Goal: Task Accomplishment & Management: Manage account settings

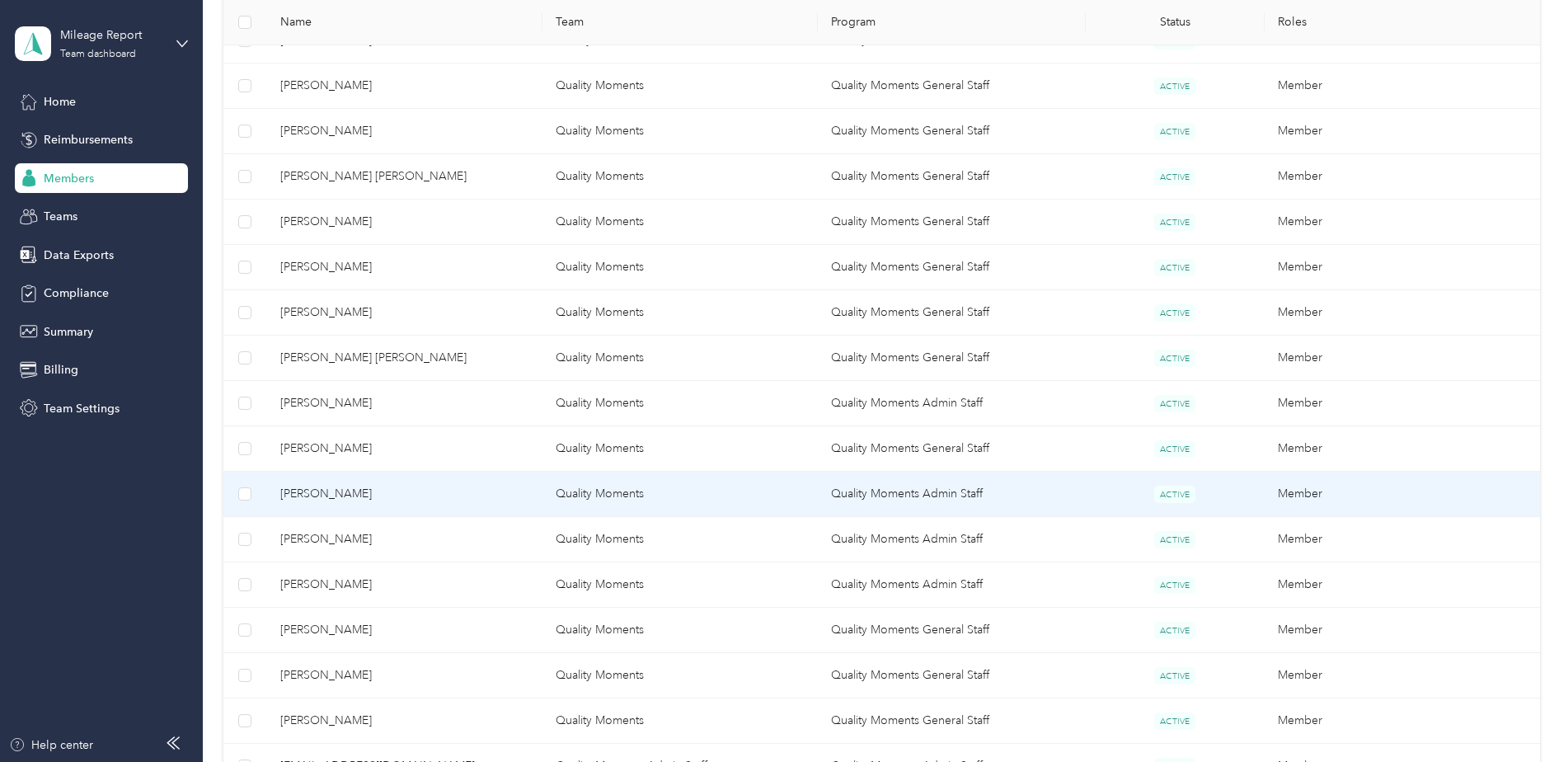
scroll to position [712, 0]
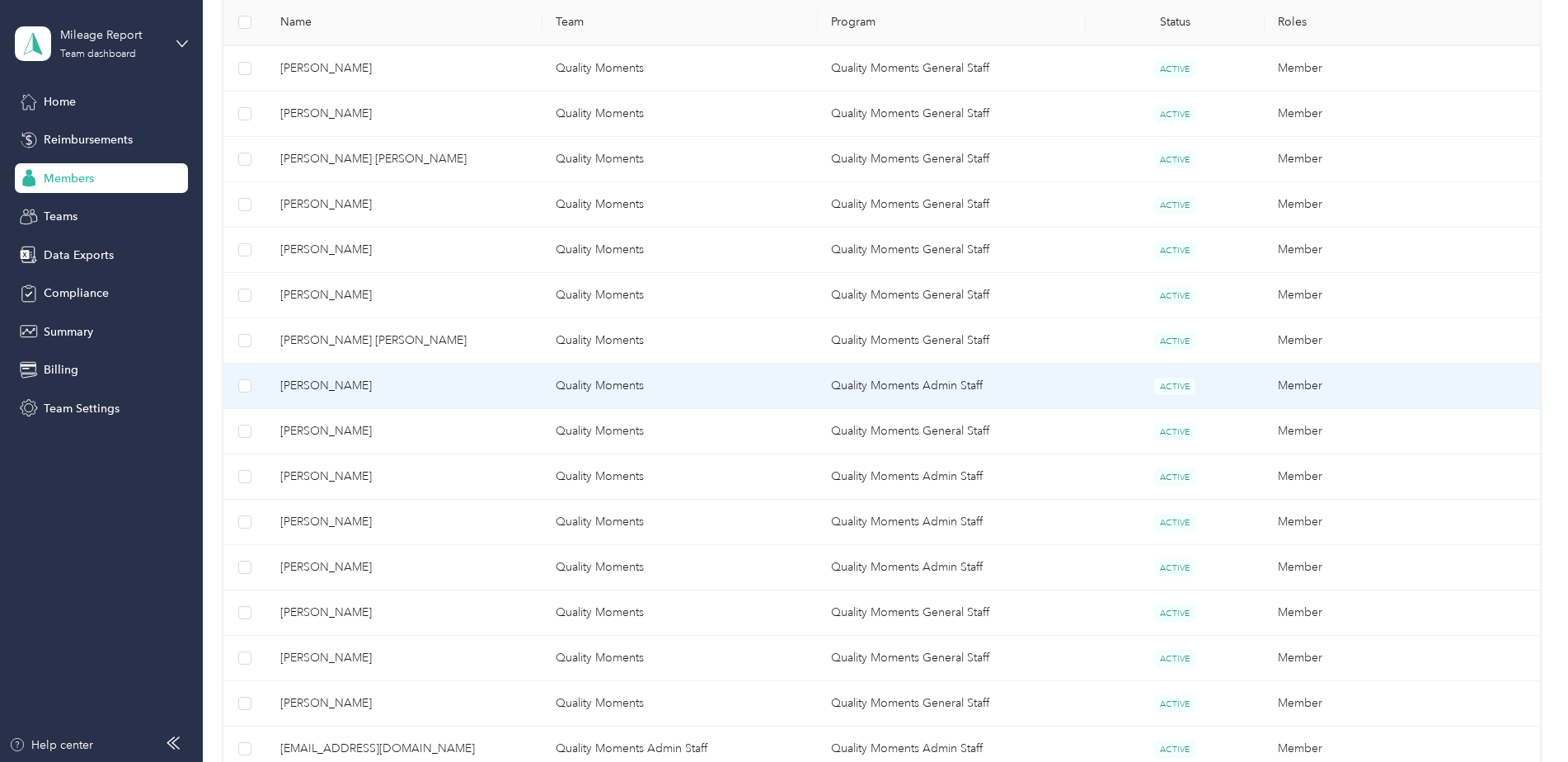
click at [544, 382] on td "Quality Moments" at bounding box center [679, 386] width 275 height 46
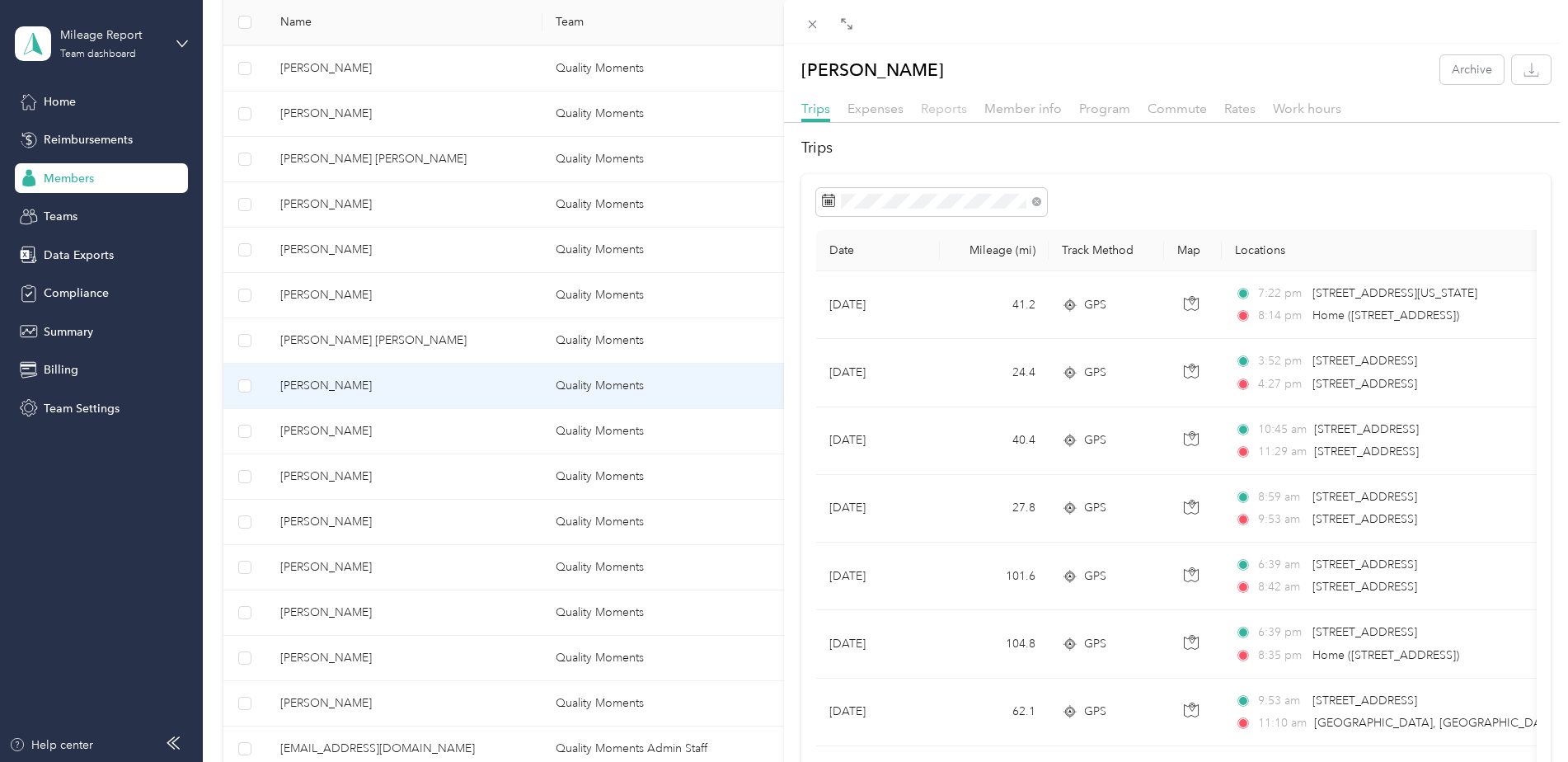
click at [952, 109] on span "Reports" at bounding box center [943, 108] width 46 height 16
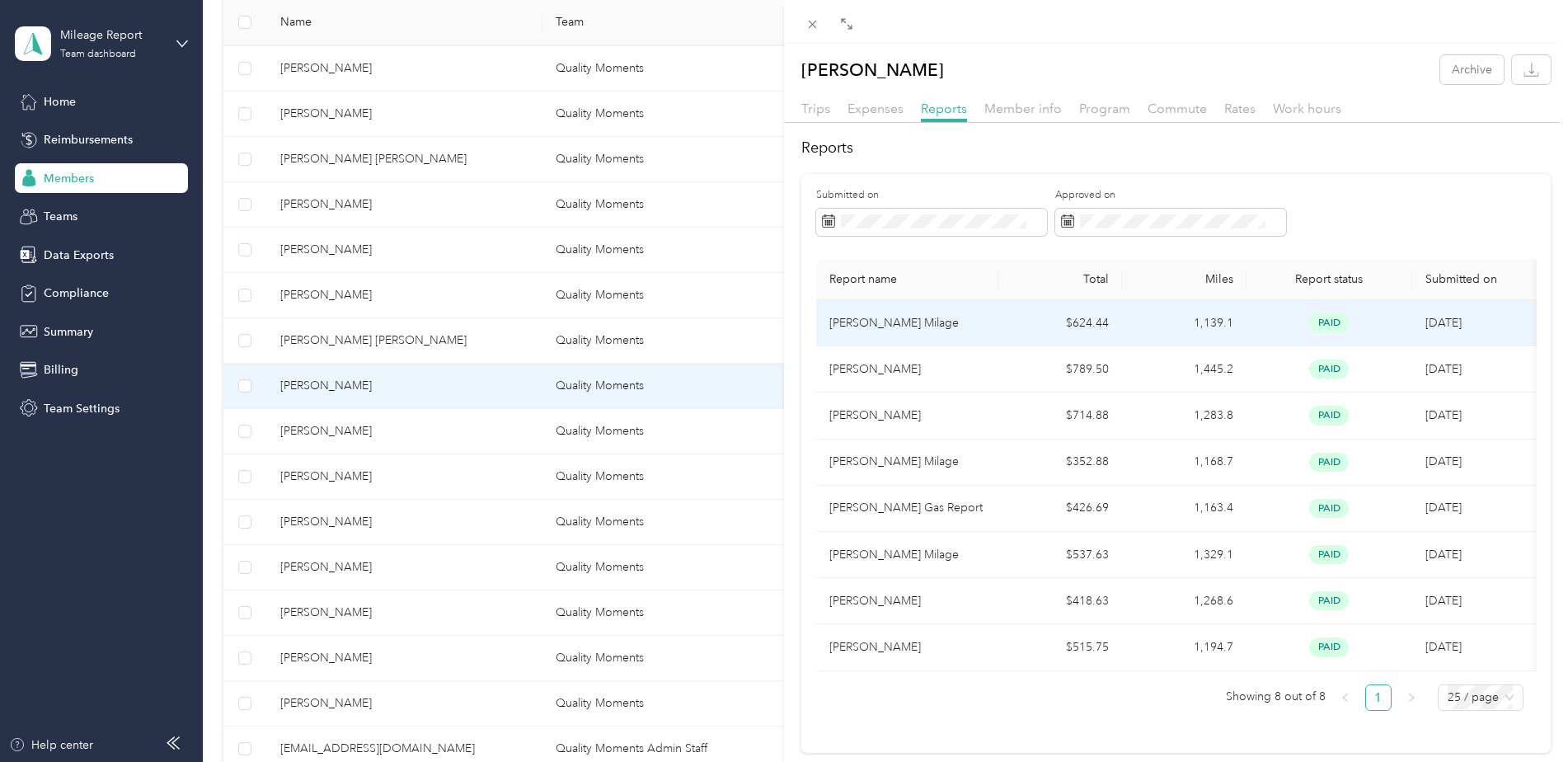
click at [1226, 315] on td "1,139.1" at bounding box center [1185, 322] width 125 height 46
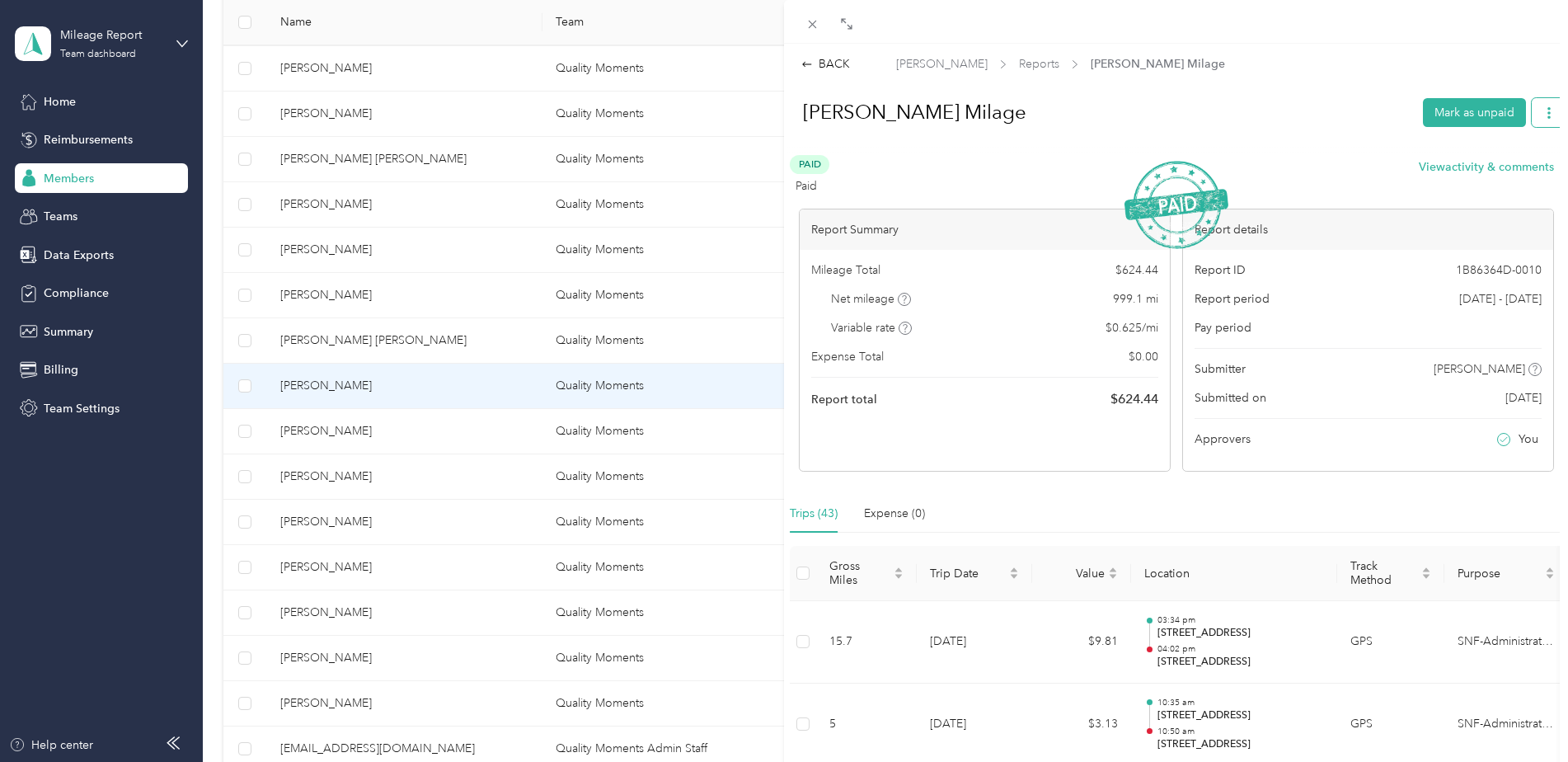
click at [1544, 111] on icon "button" at bounding box center [1550, 113] width 12 height 12
click at [1481, 105] on button "Mark as unpaid" at bounding box center [1475, 113] width 103 height 29
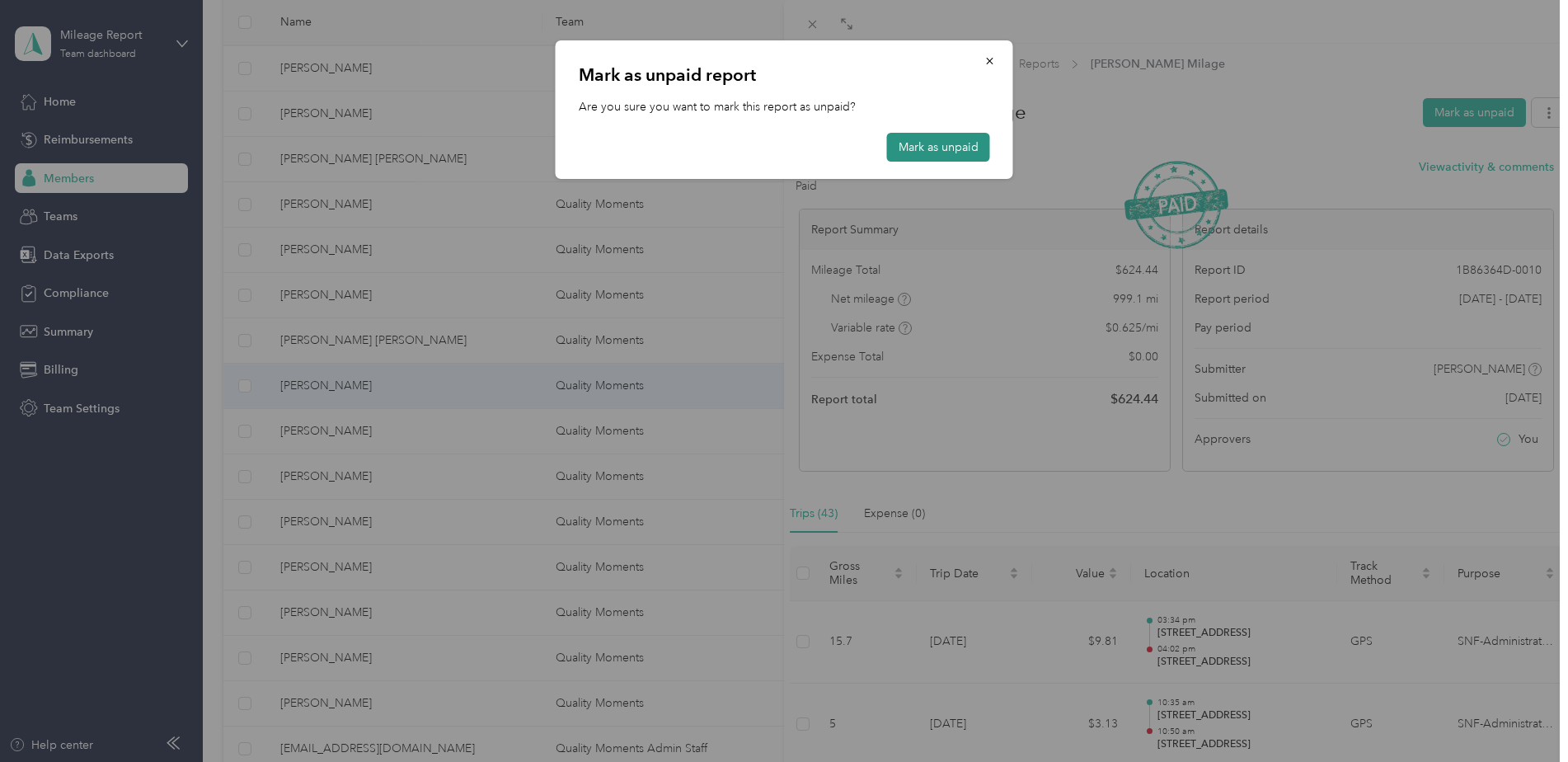
click at [943, 148] on button "Mark as unpaid" at bounding box center [938, 147] width 103 height 29
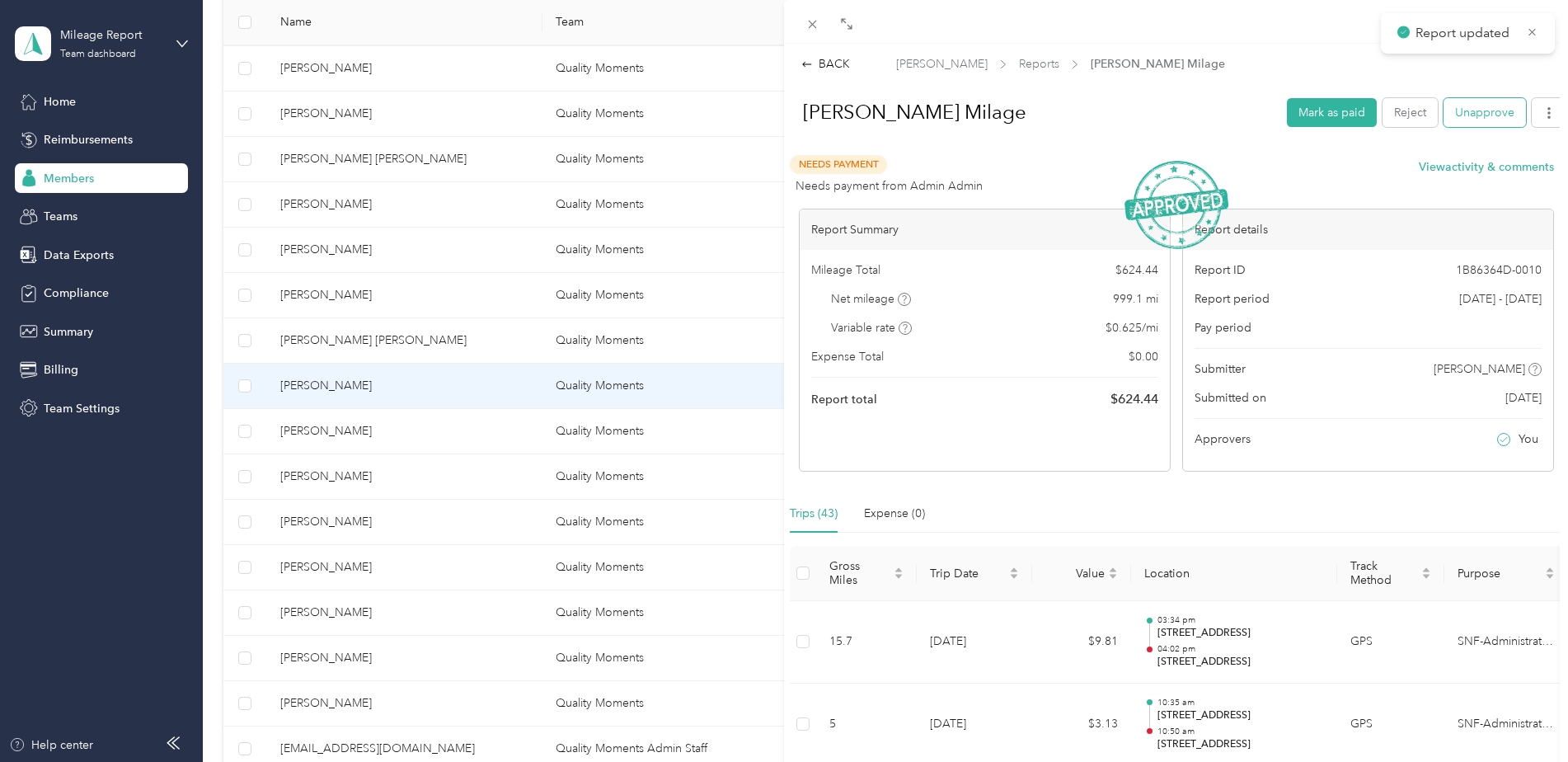
click at [1475, 116] on button "Unapprove" at bounding box center [1484, 113] width 83 height 29
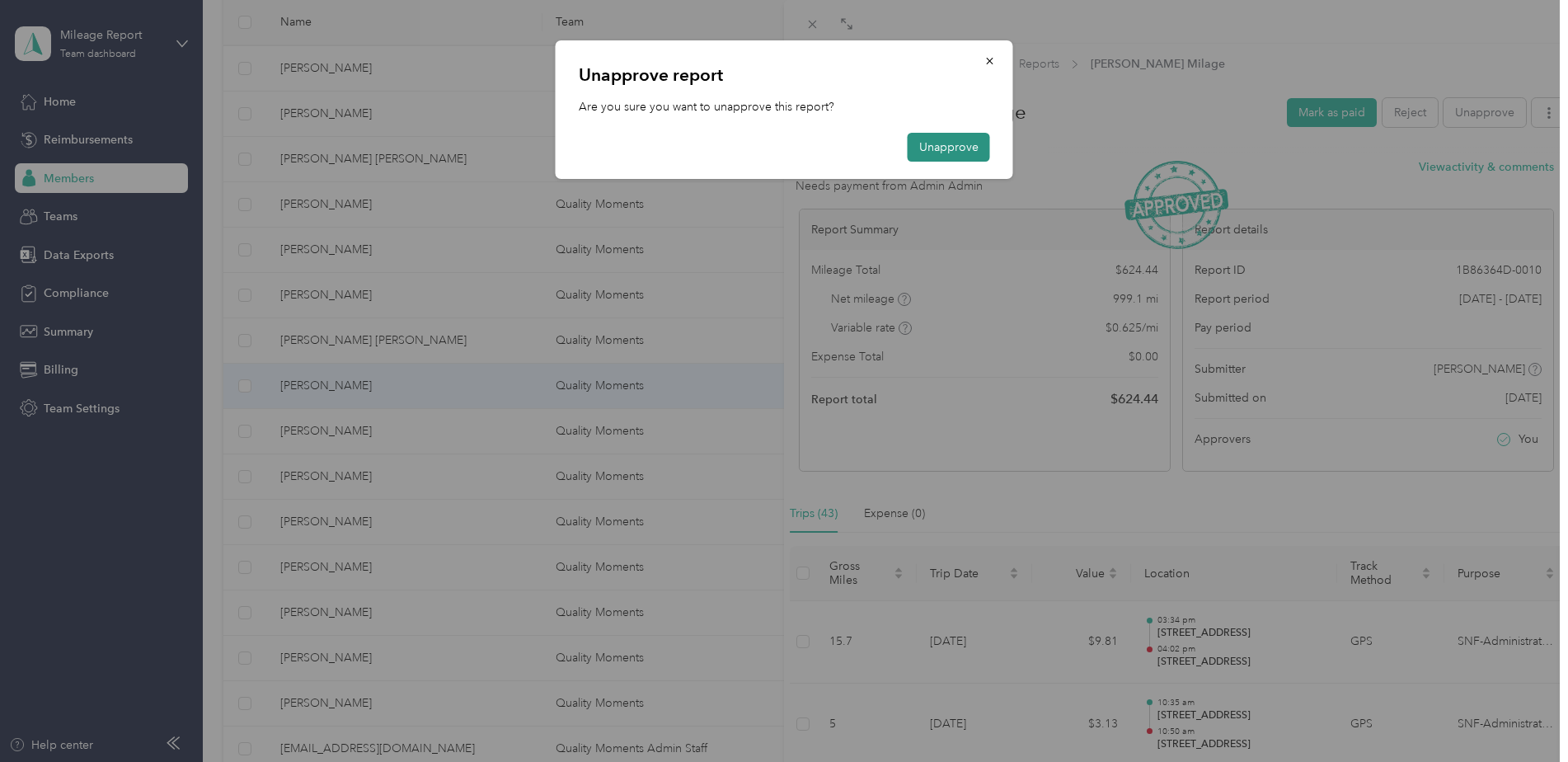
click at [934, 151] on button "Unapprove" at bounding box center [949, 147] width 83 height 29
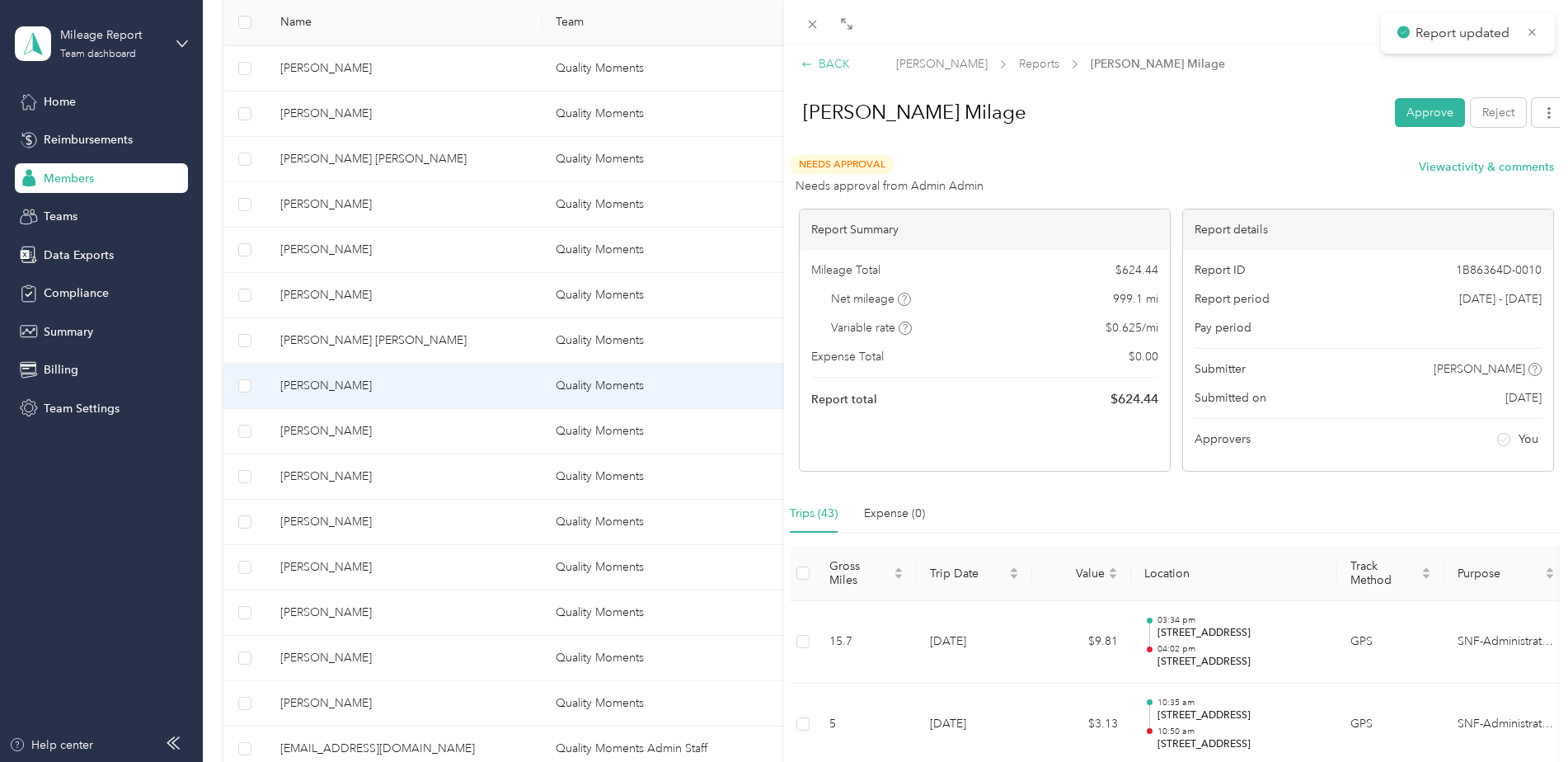
click at [827, 62] on div "BACK" at bounding box center [825, 64] width 49 height 18
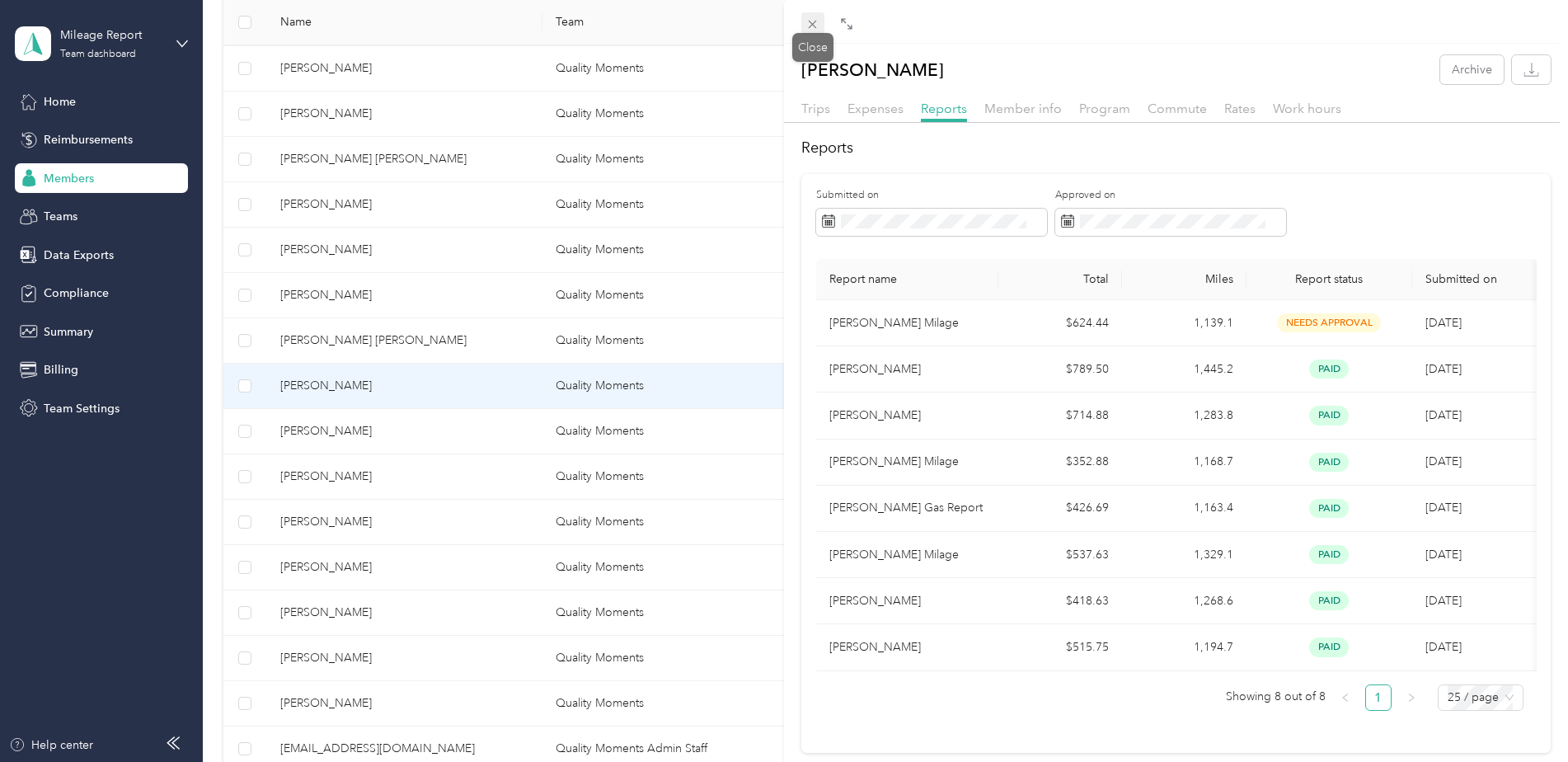
click at [818, 21] on icon at bounding box center [813, 24] width 14 height 14
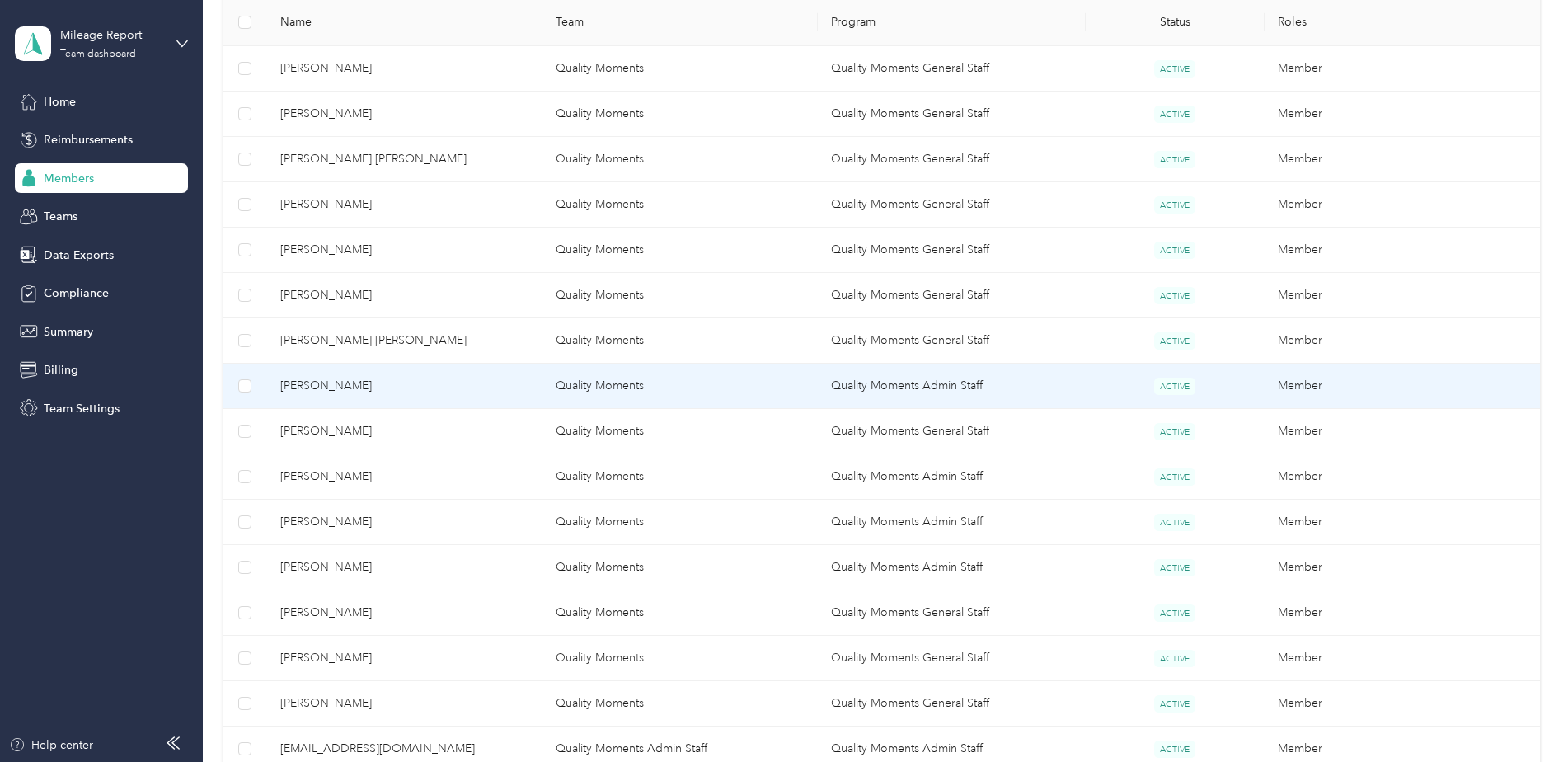
click at [474, 381] on span "[PERSON_NAME]" at bounding box center [405, 385] width 249 height 18
click at [474, 761] on div "Drag to resize Click to close [PERSON_NAME] Archive Trips Expenses Reports Memb…" at bounding box center [780, 762] width 1560 height 0
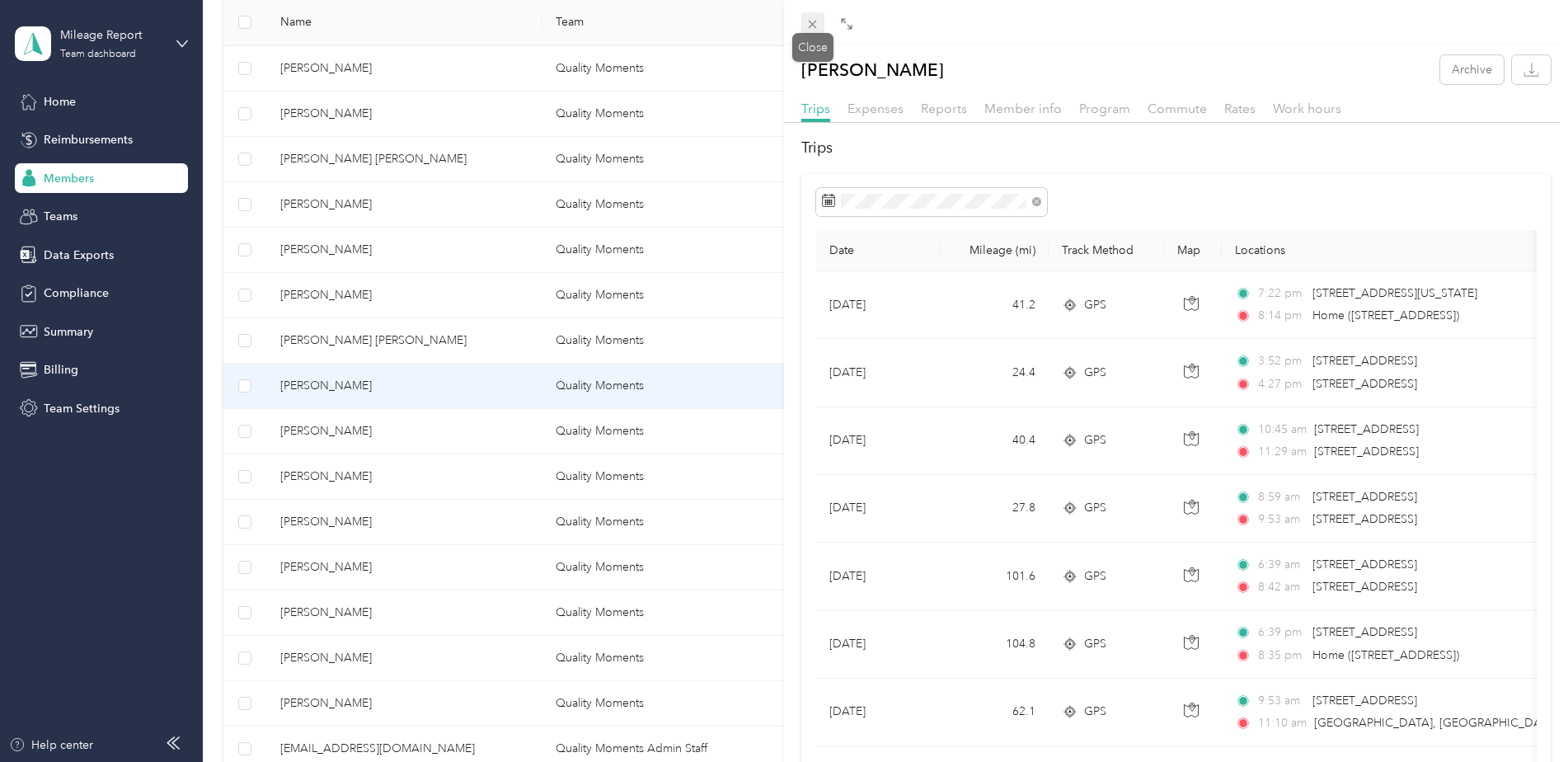
click at [817, 24] on icon at bounding box center [813, 24] width 14 height 14
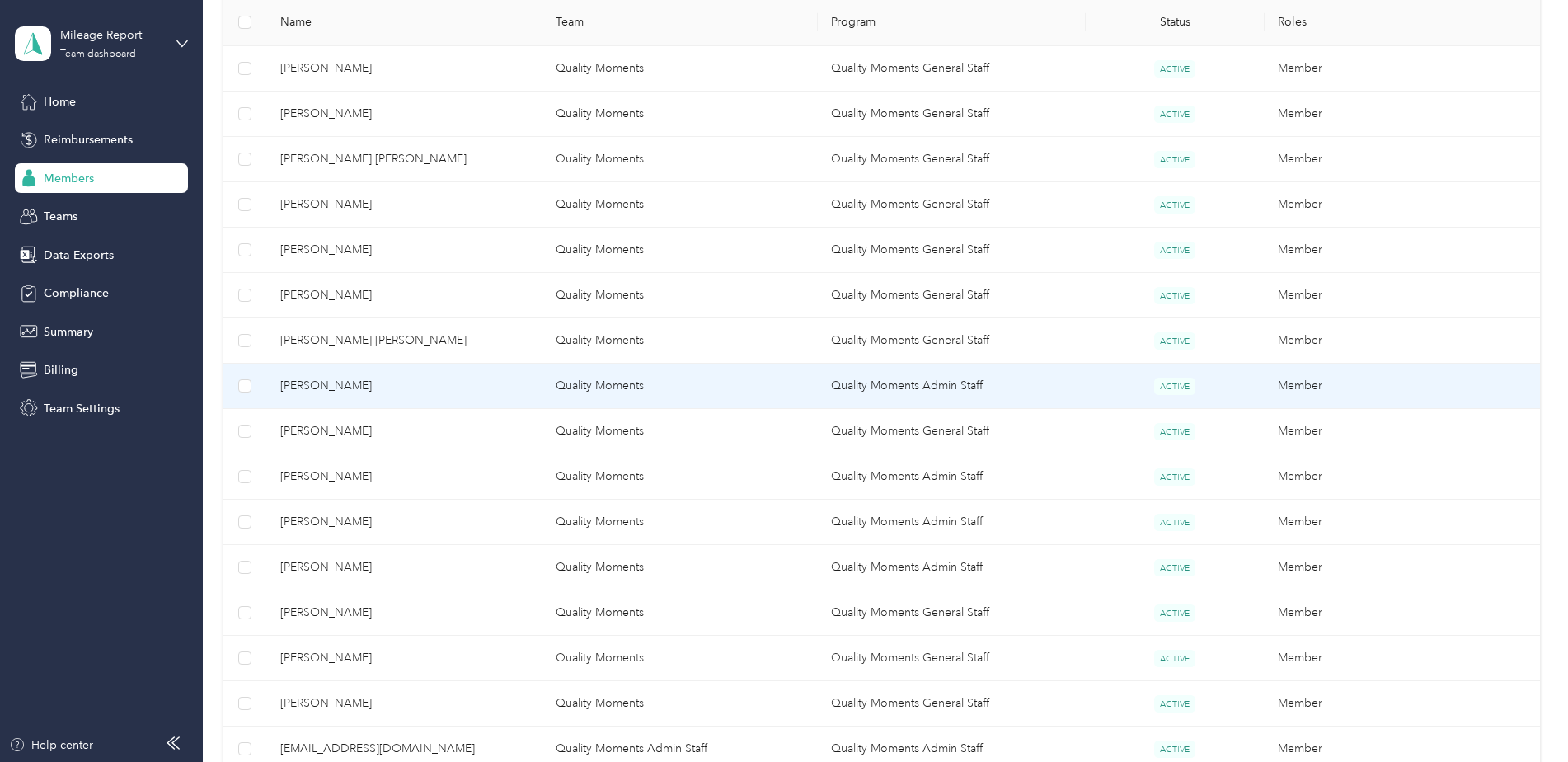
click at [391, 382] on span "[PERSON_NAME]" at bounding box center [405, 385] width 249 height 18
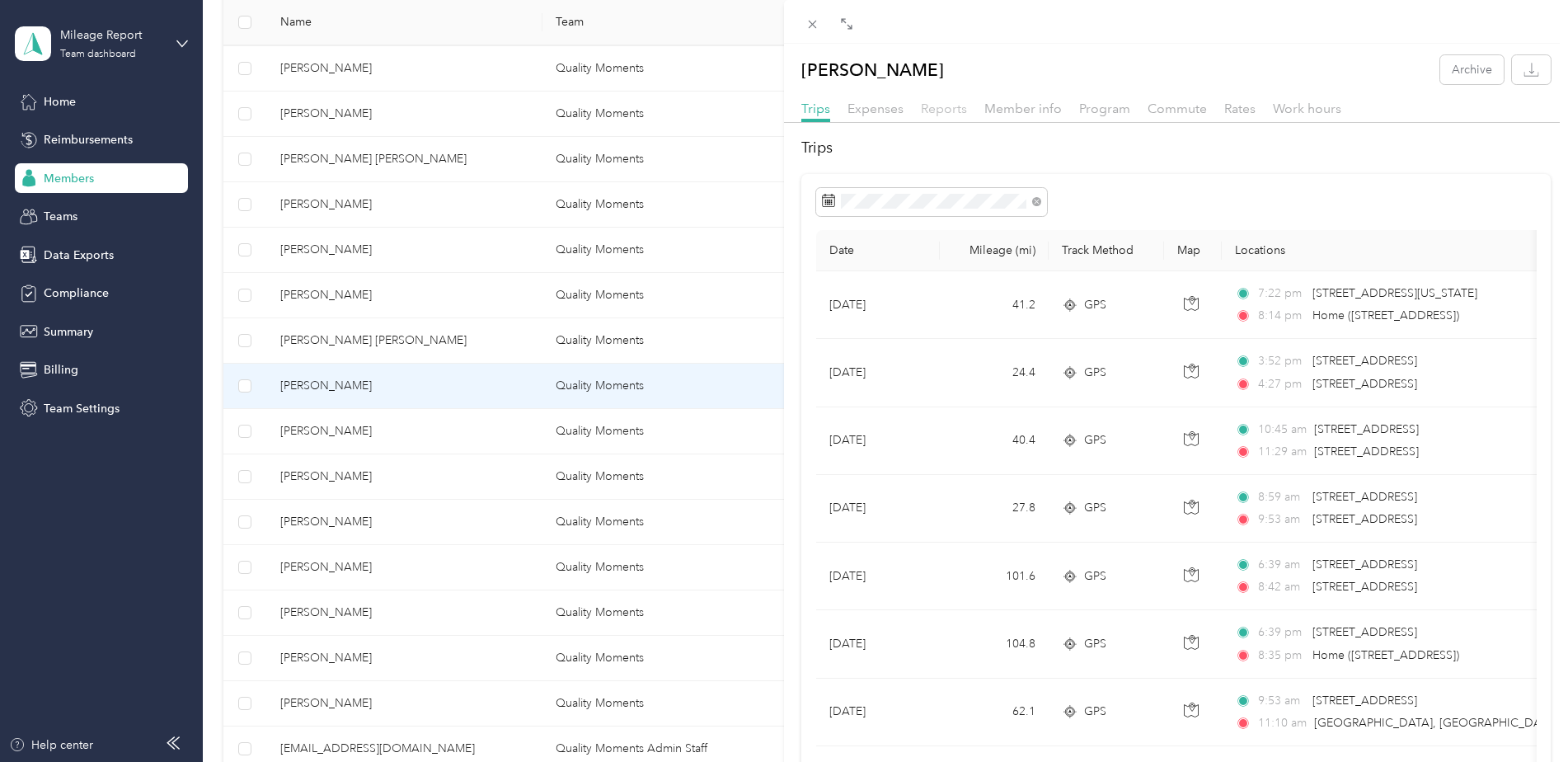
click at [954, 105] on span "Reports" at bounding box center [943, 108] width 46 height 16
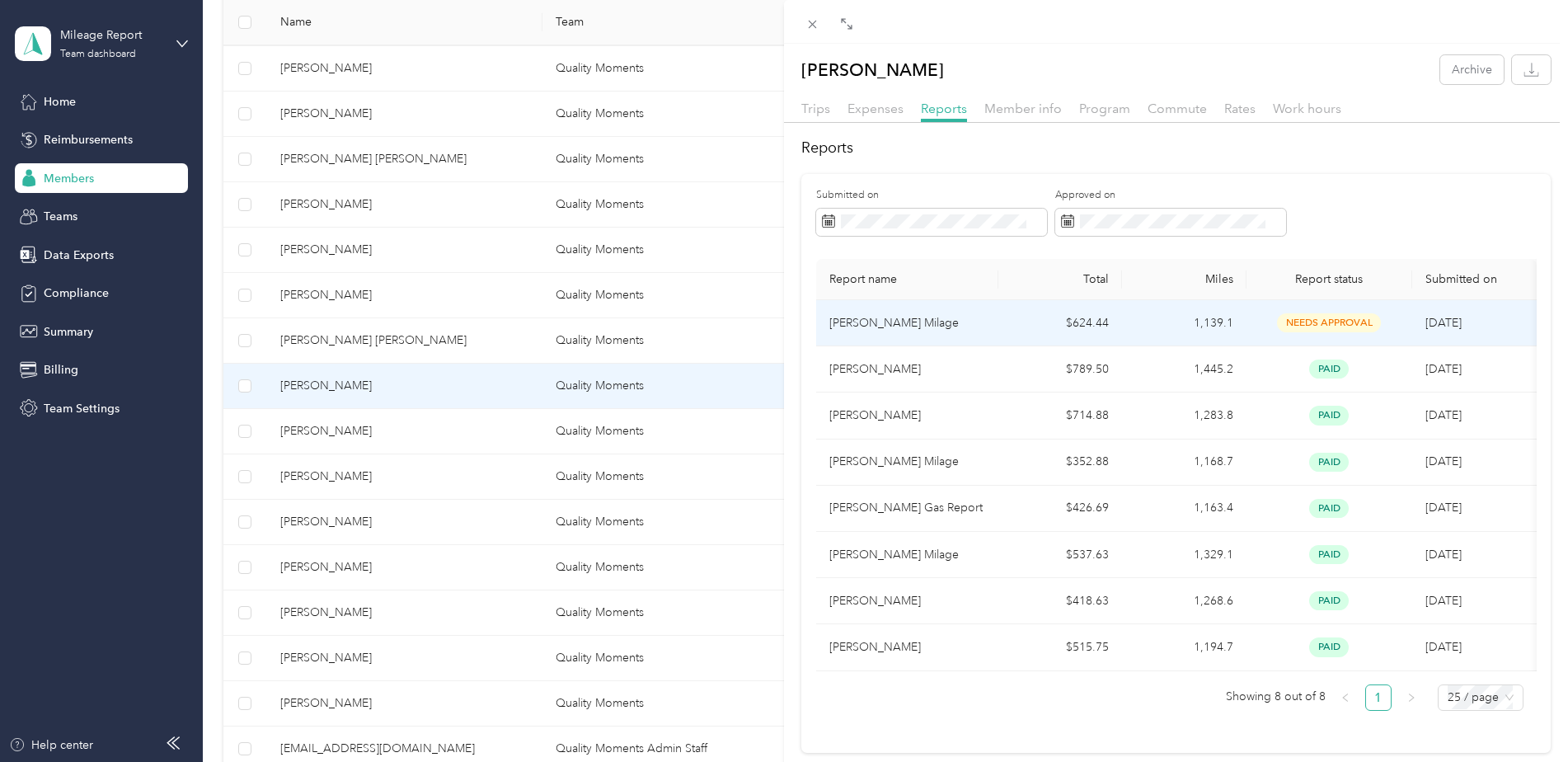
click at [1086, 322] on td "$624.44" at bounding box center [1061, 322] width 125 height 46
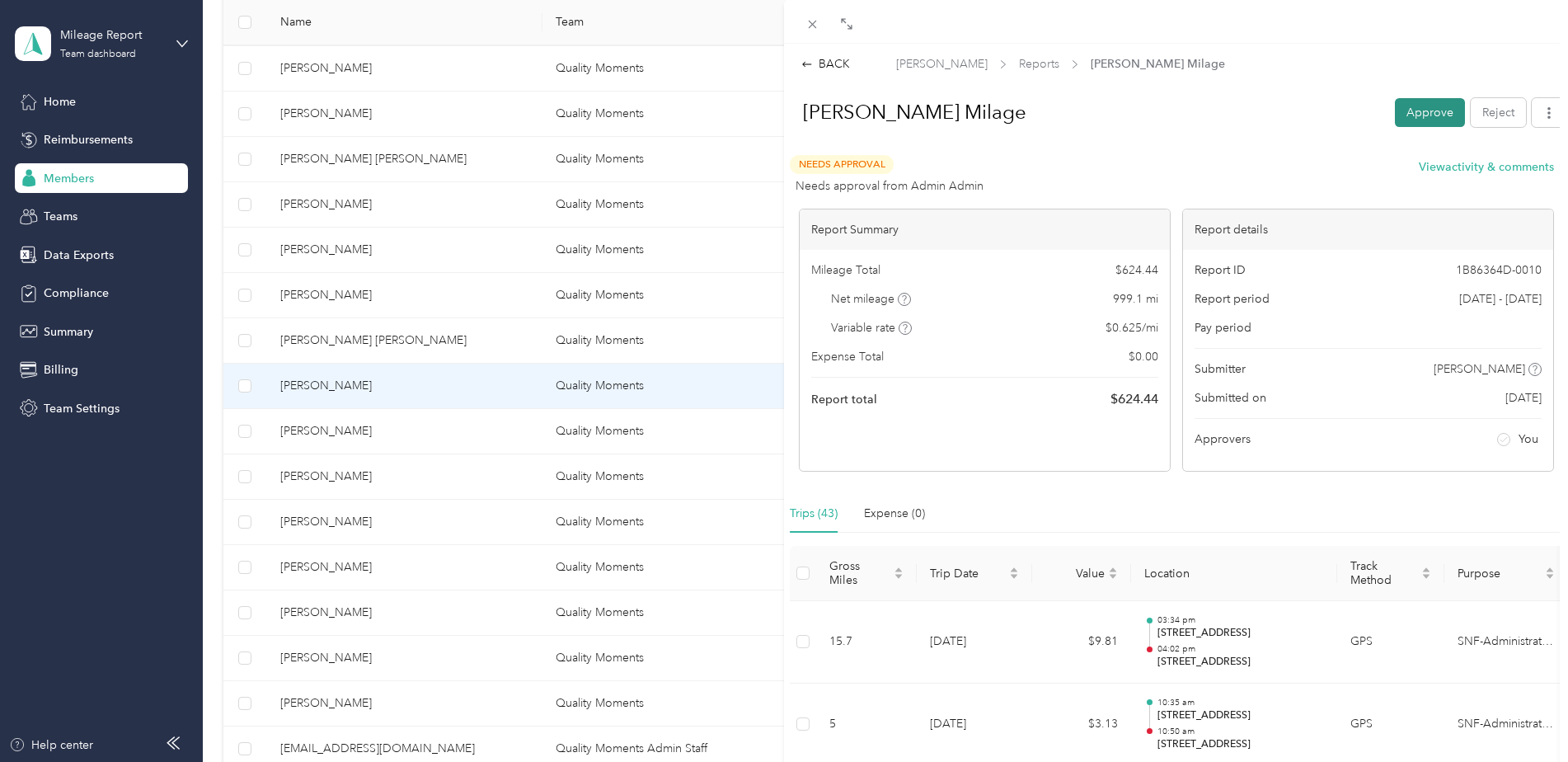
click at [1402, 121] on button "Approve" at bounding box center [1430, 113] width 70 height 29
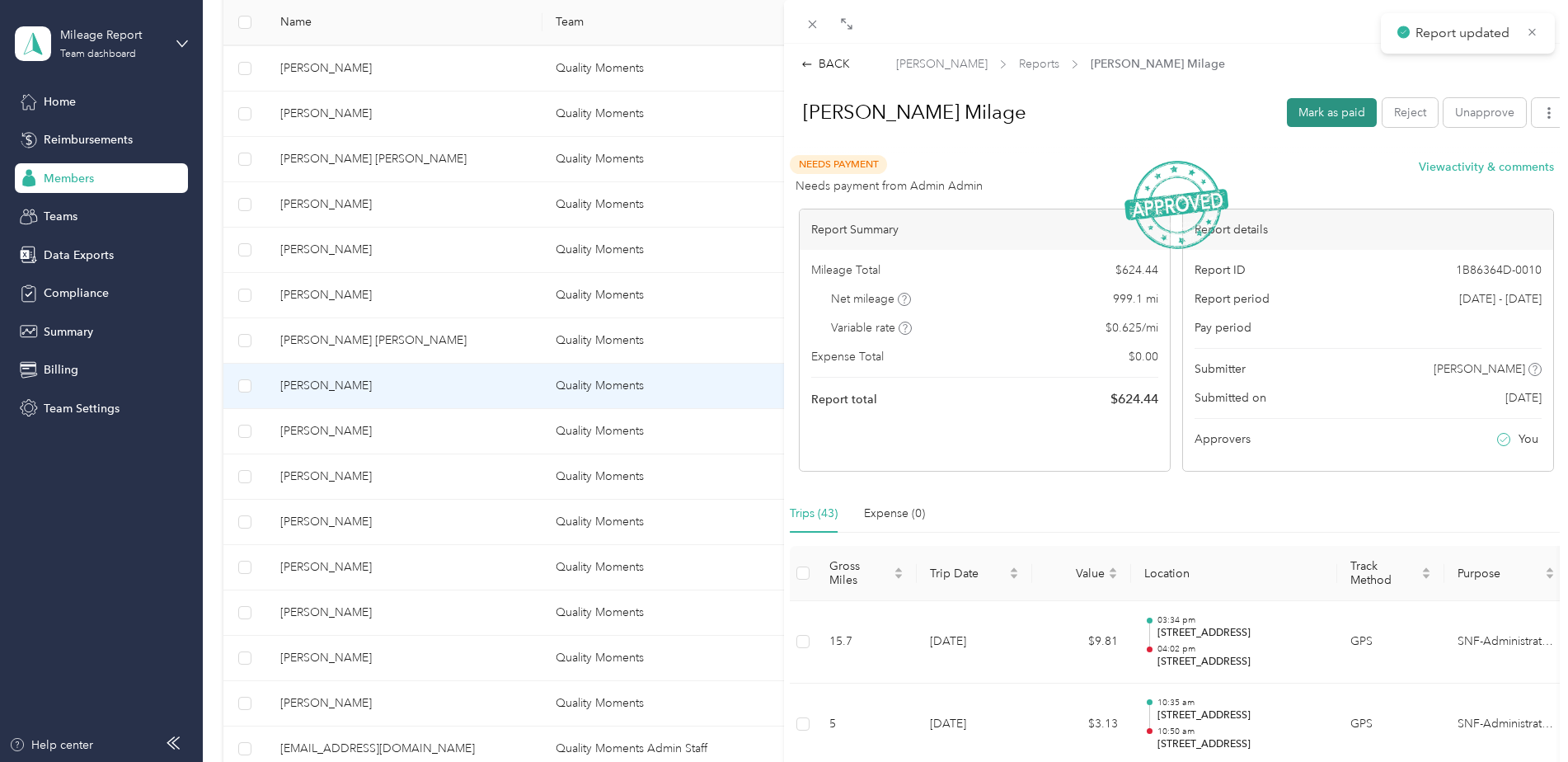
click at [1327, 111] on button "Mark as paid" at bounding box center [1331, 113] width 90 height 29
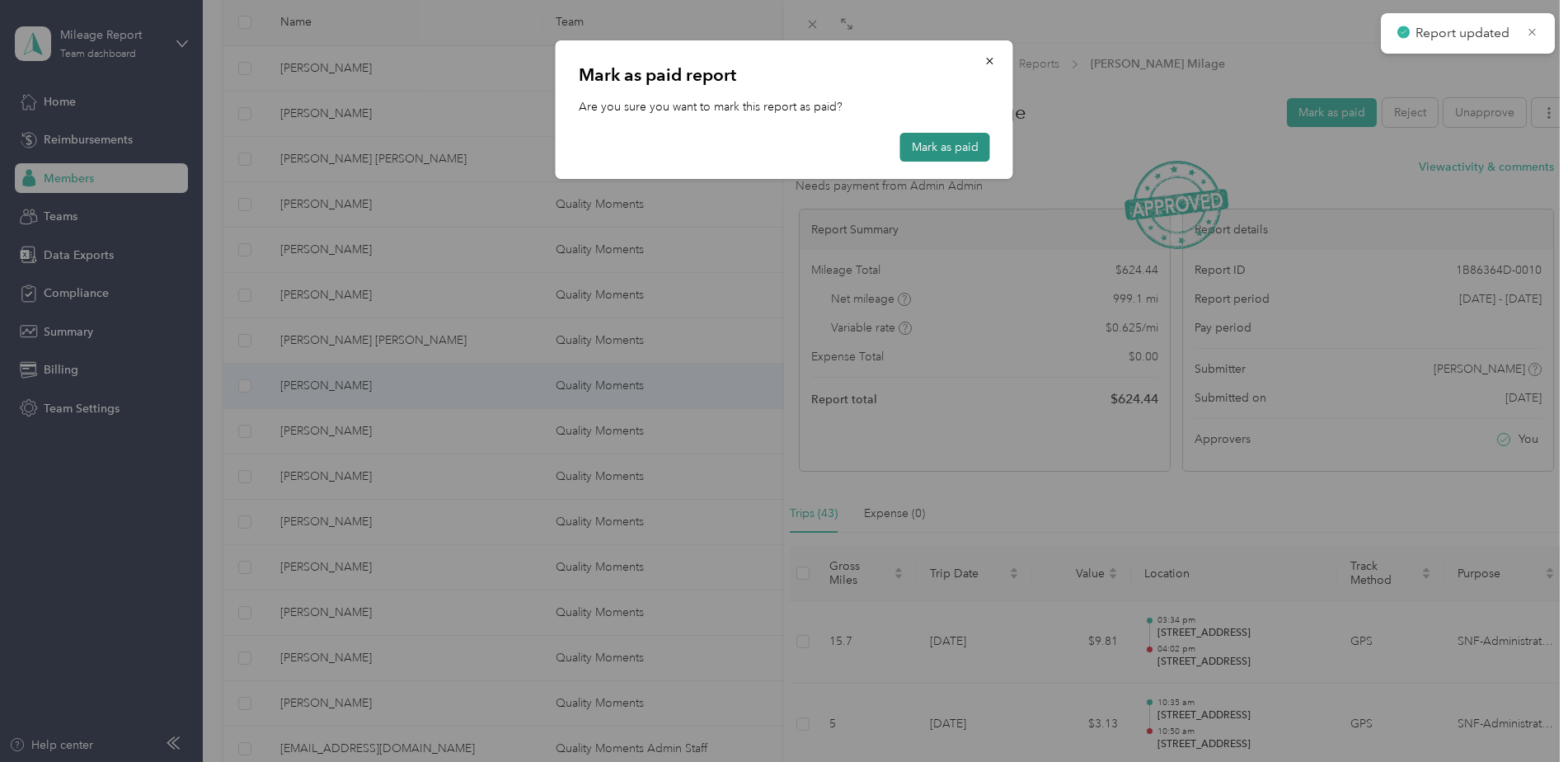
click at [957, 141] on button "Mark as paid" at bounding box center [945, 147] width 90 height 29
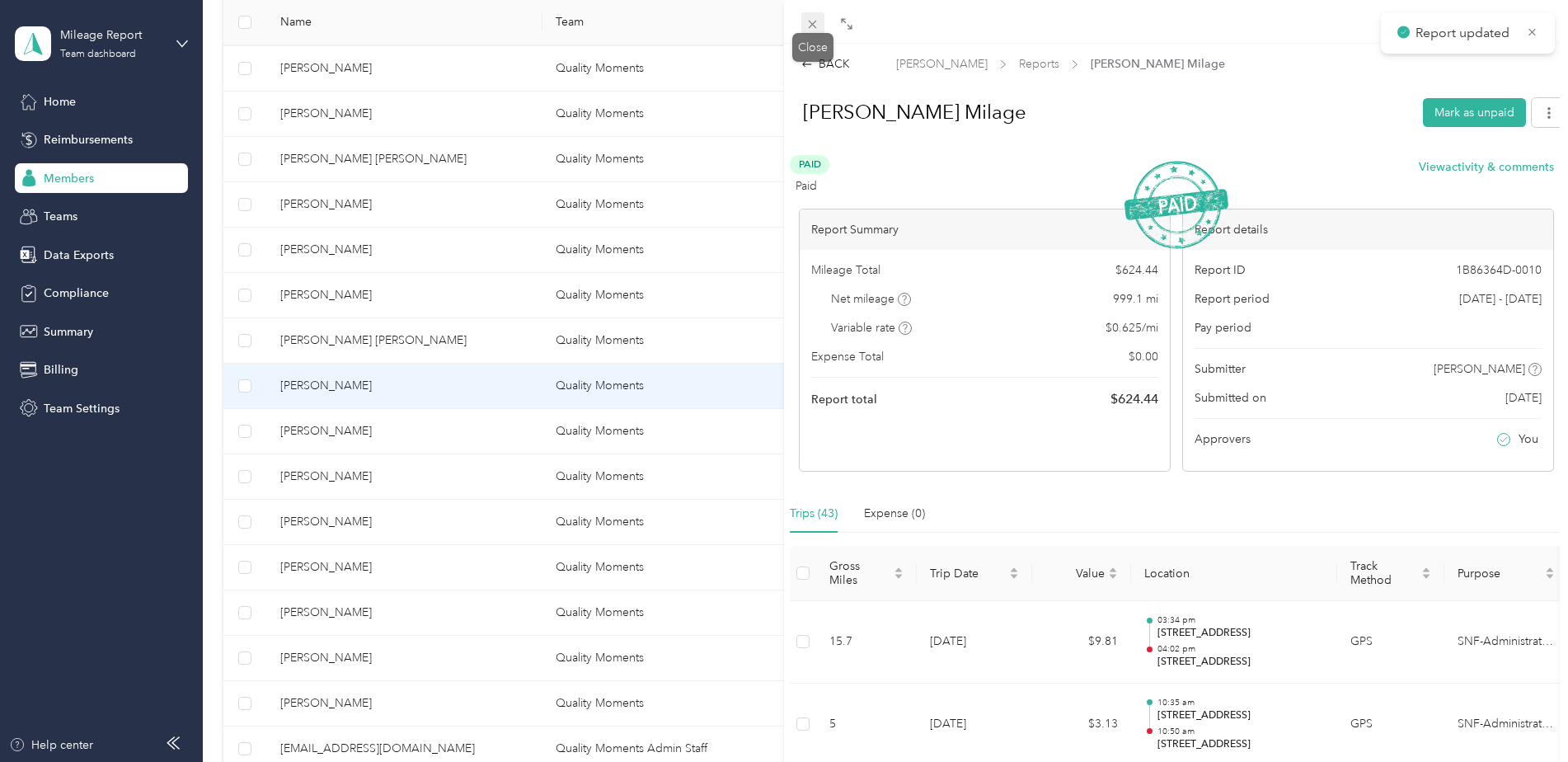
click at [819, 23] on icon at bounding box center [813, 24] width 14 height 14
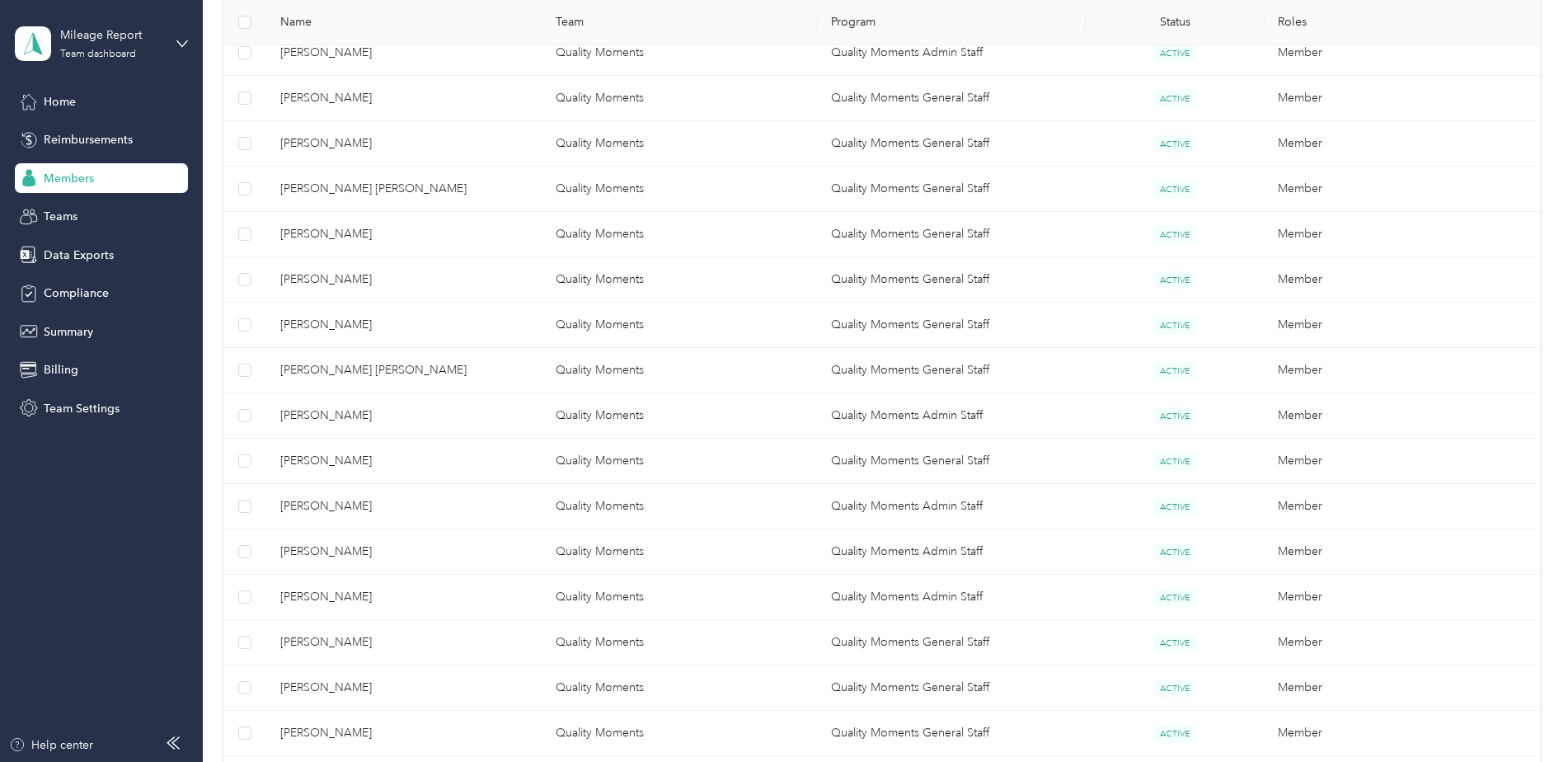
scroll to position [712, 0]
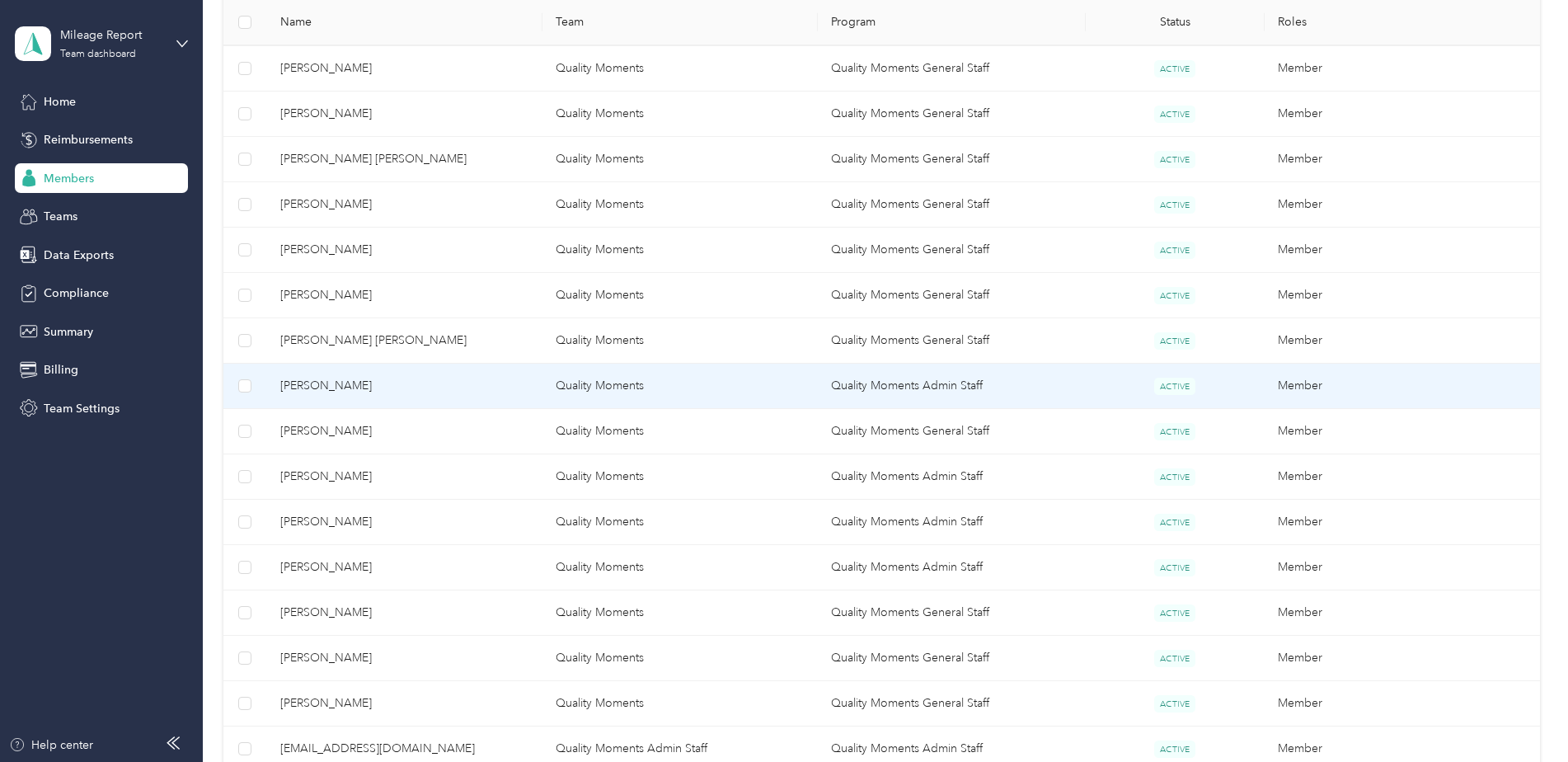
click at [596, 381] on td "Quality Moments" at bounding box center [679, 386] width 275 height 46
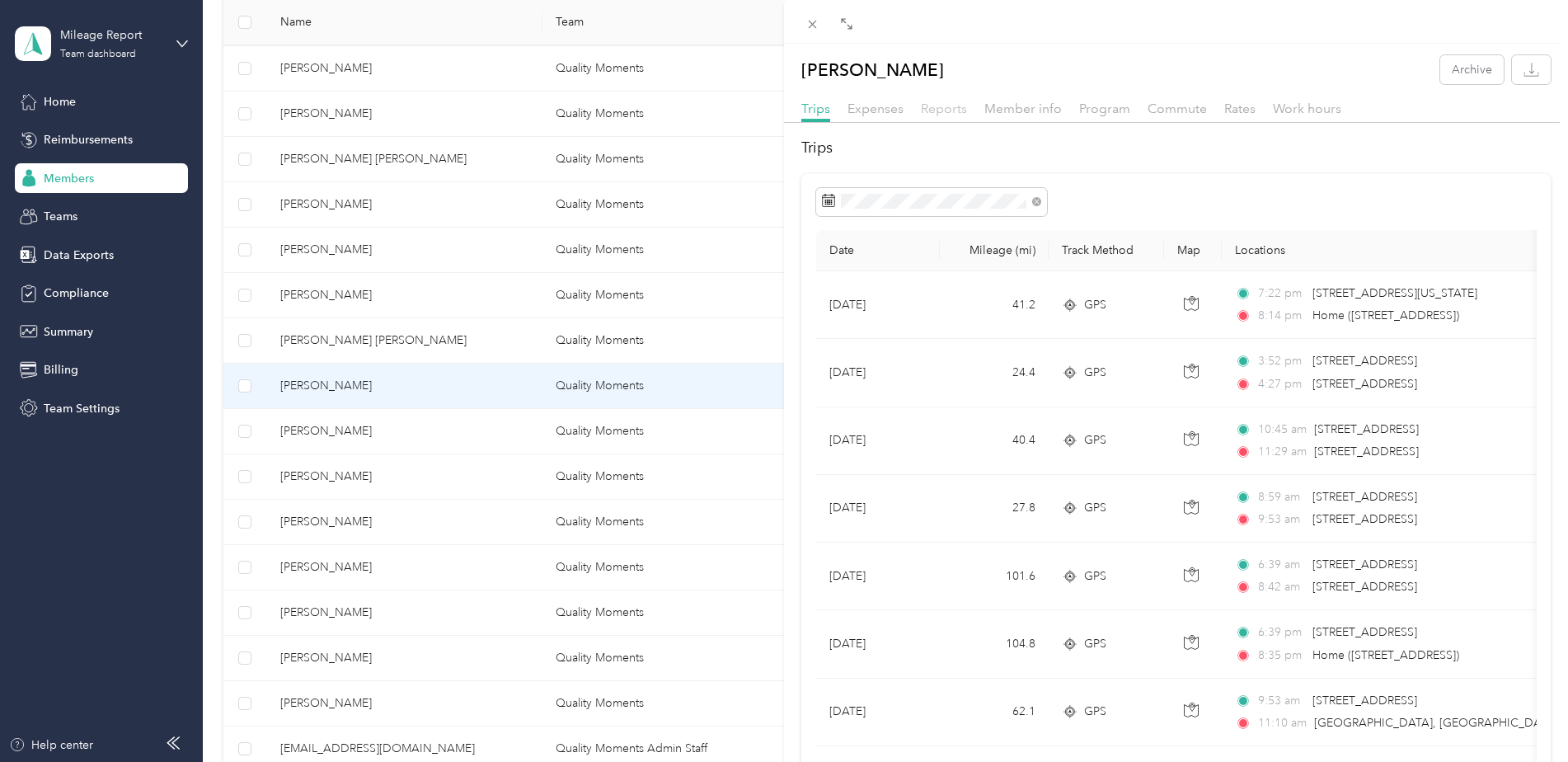
click at [939, 113] on span "Reports" at bounding box center [943, 108] width 46 height 16
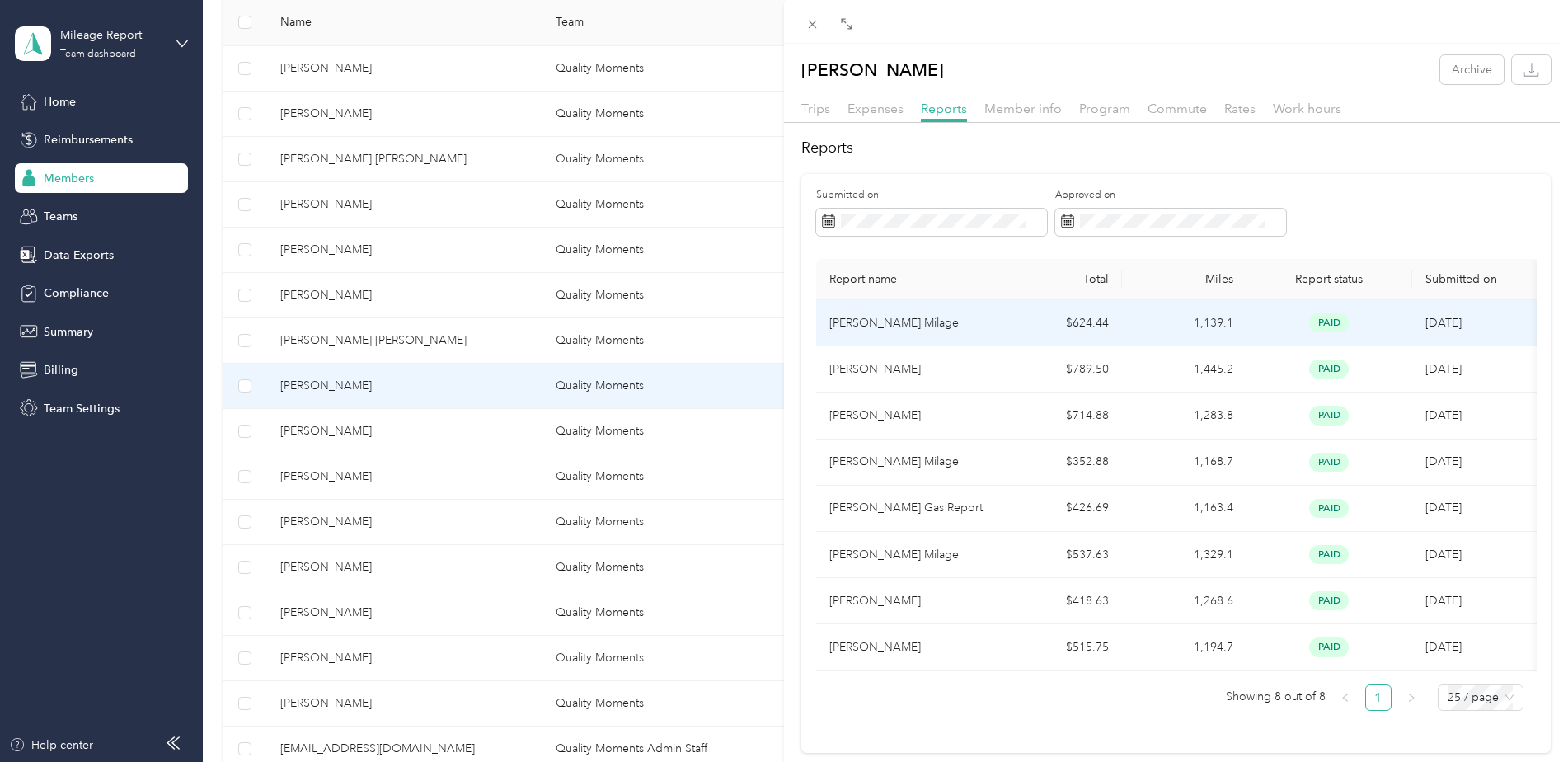
click at [1062, 320] on td "$624.44" at bounding box center [1061, 322] width 125 height 46
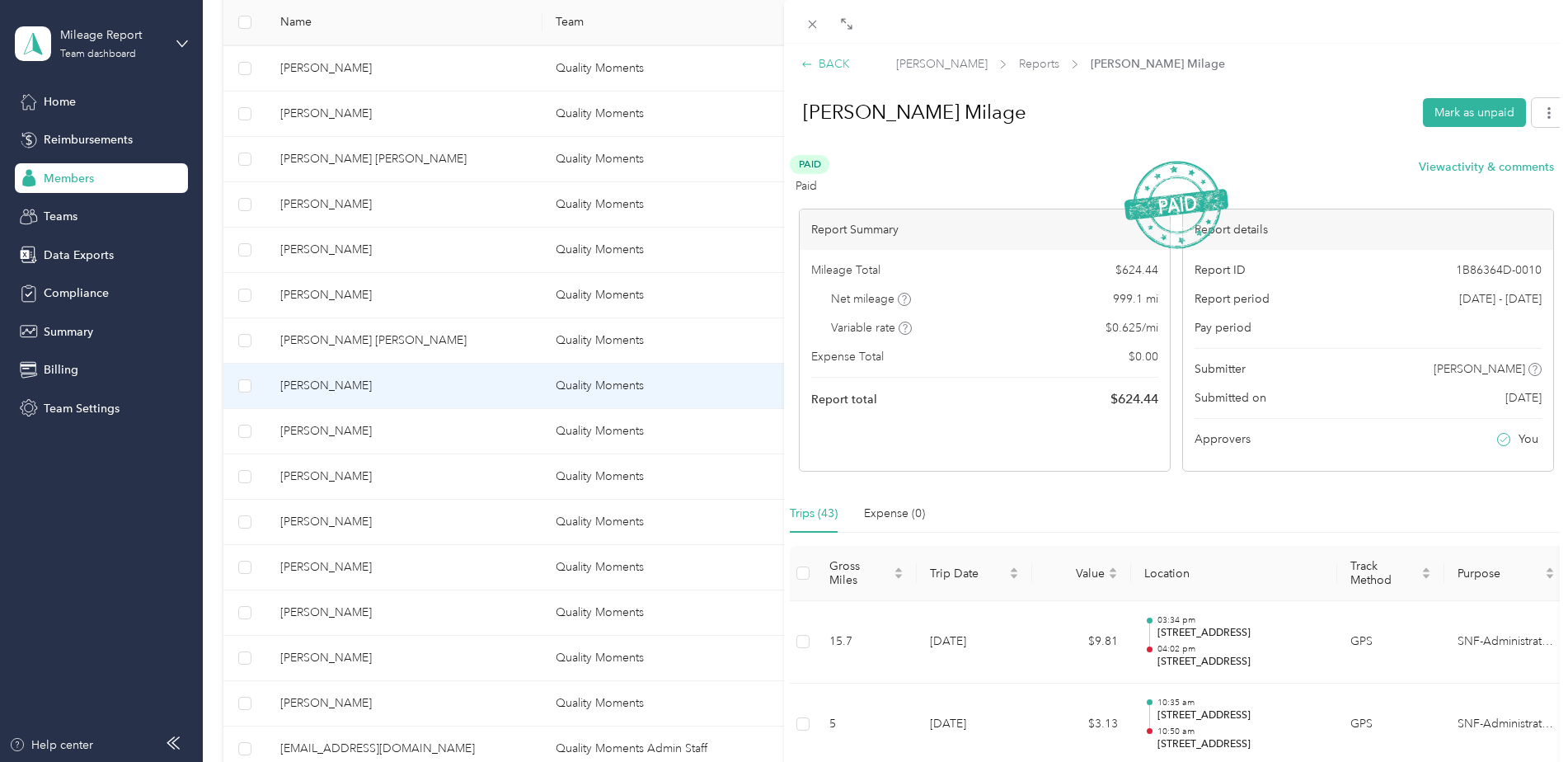
click at [820, 67] on div "BACK" at bounding box center [825, 64] width 49 height 18
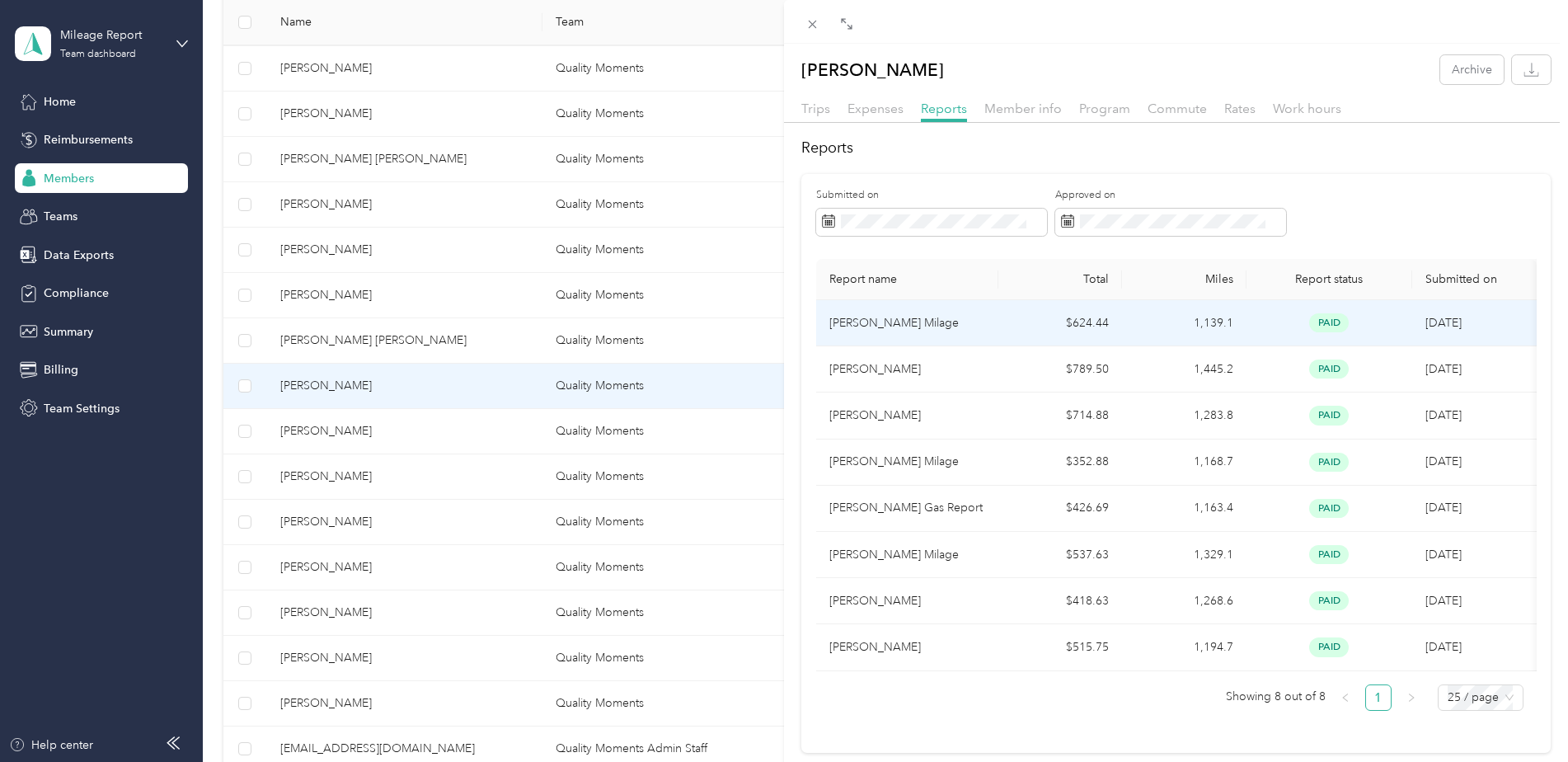
click at [953, 317] on p "[PERSON_NAME] Milage" at bounding box center [907, 323] width 156 height 18
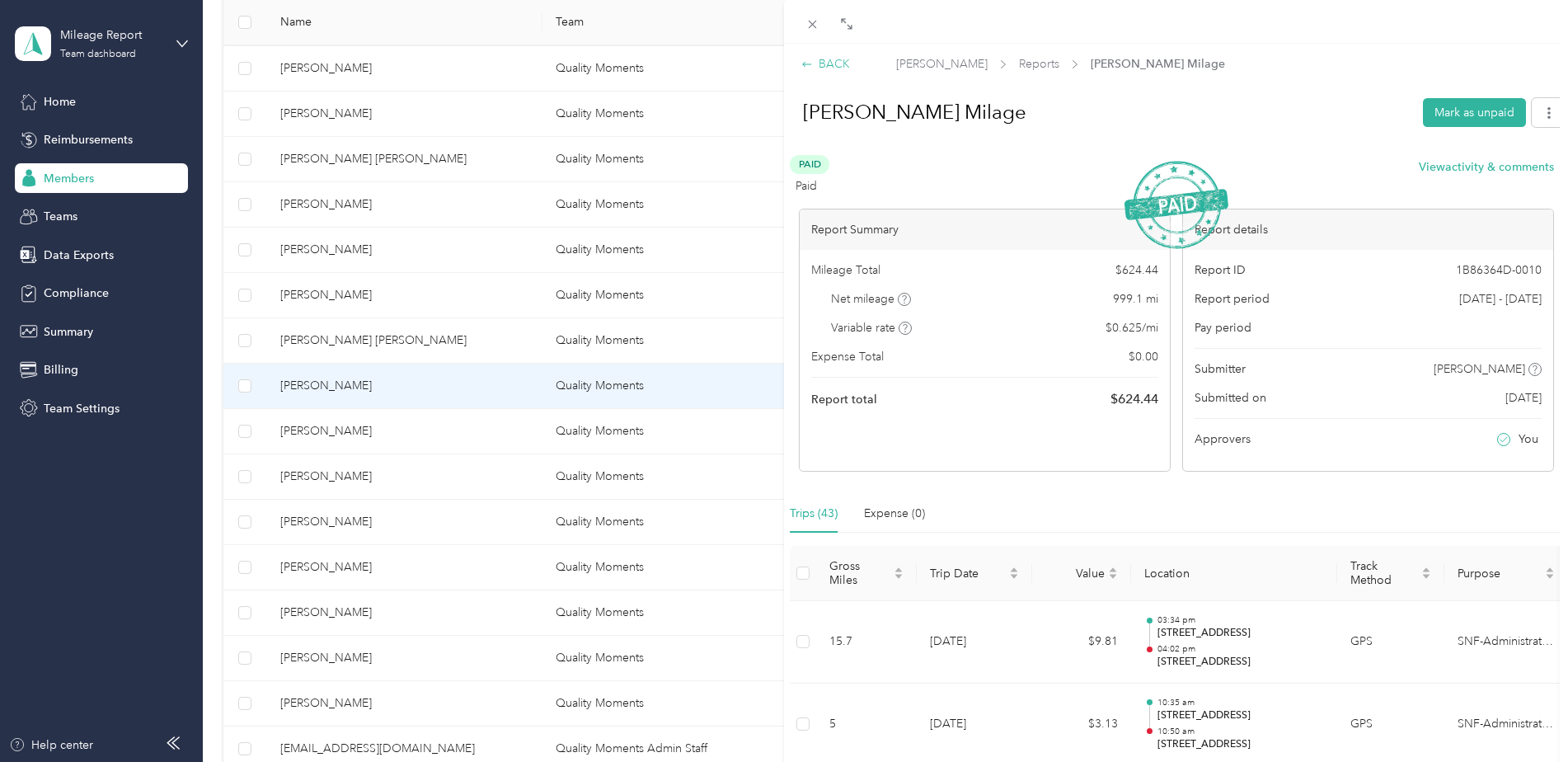
click at [834, 62] on div "BACK" at bounding box center [825, 64] width 49 height 18
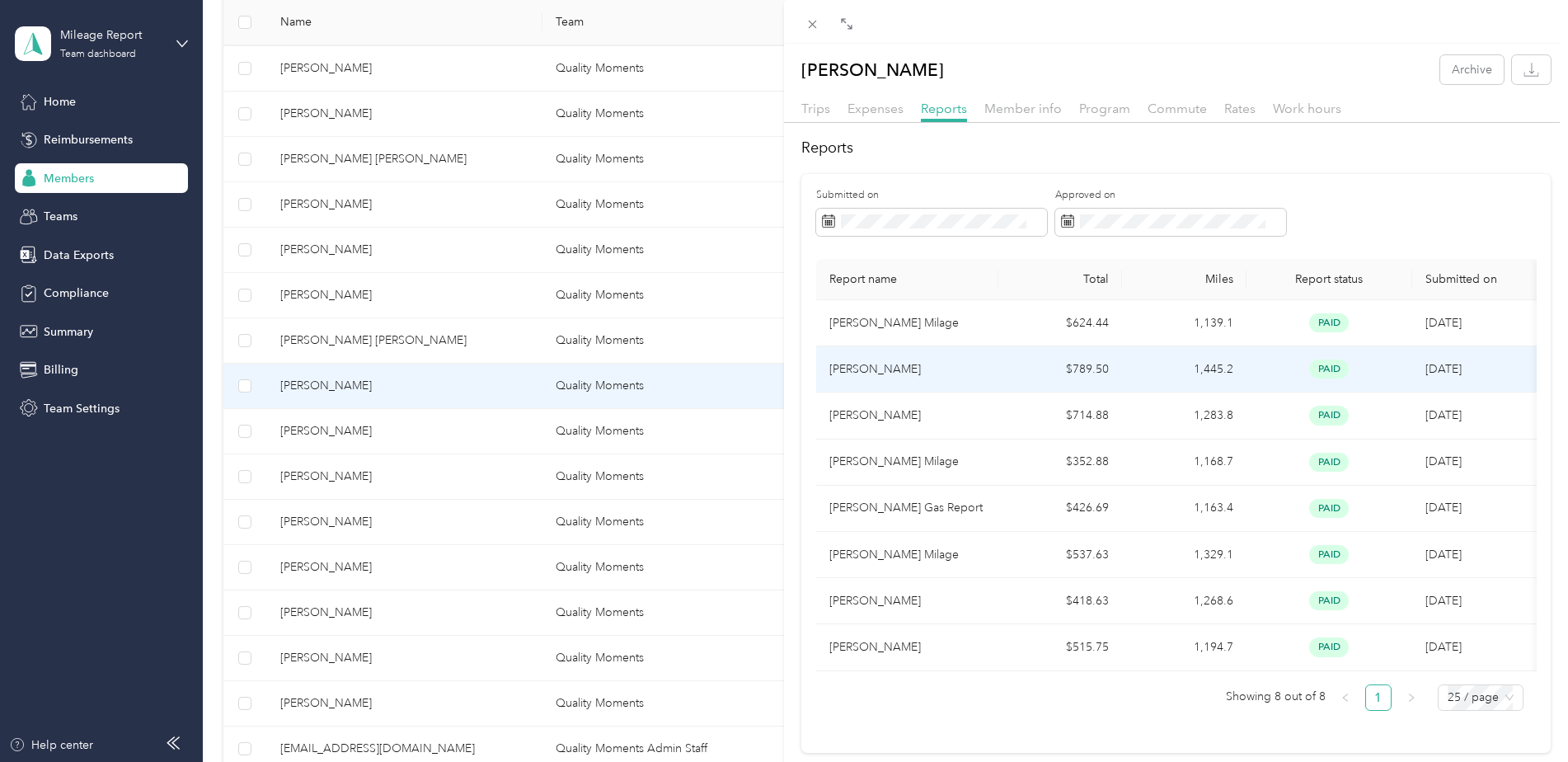
click at [1088, 367] on td "$789.50" at bounding box center [1061, 369] width 125 height 46
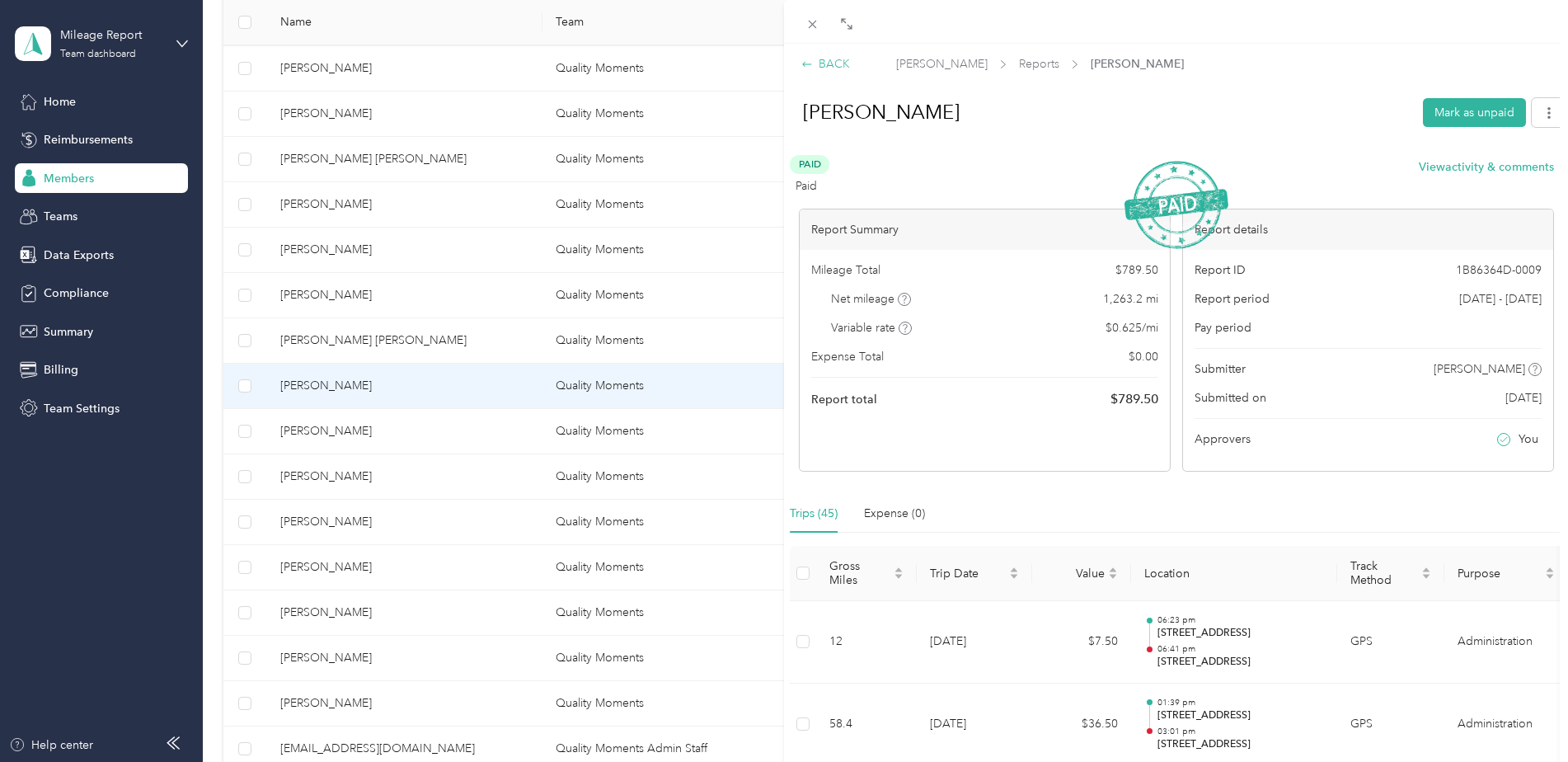
click at [822, 63] on div "BACK" at bounding box center [825, 64] width 49 height 18
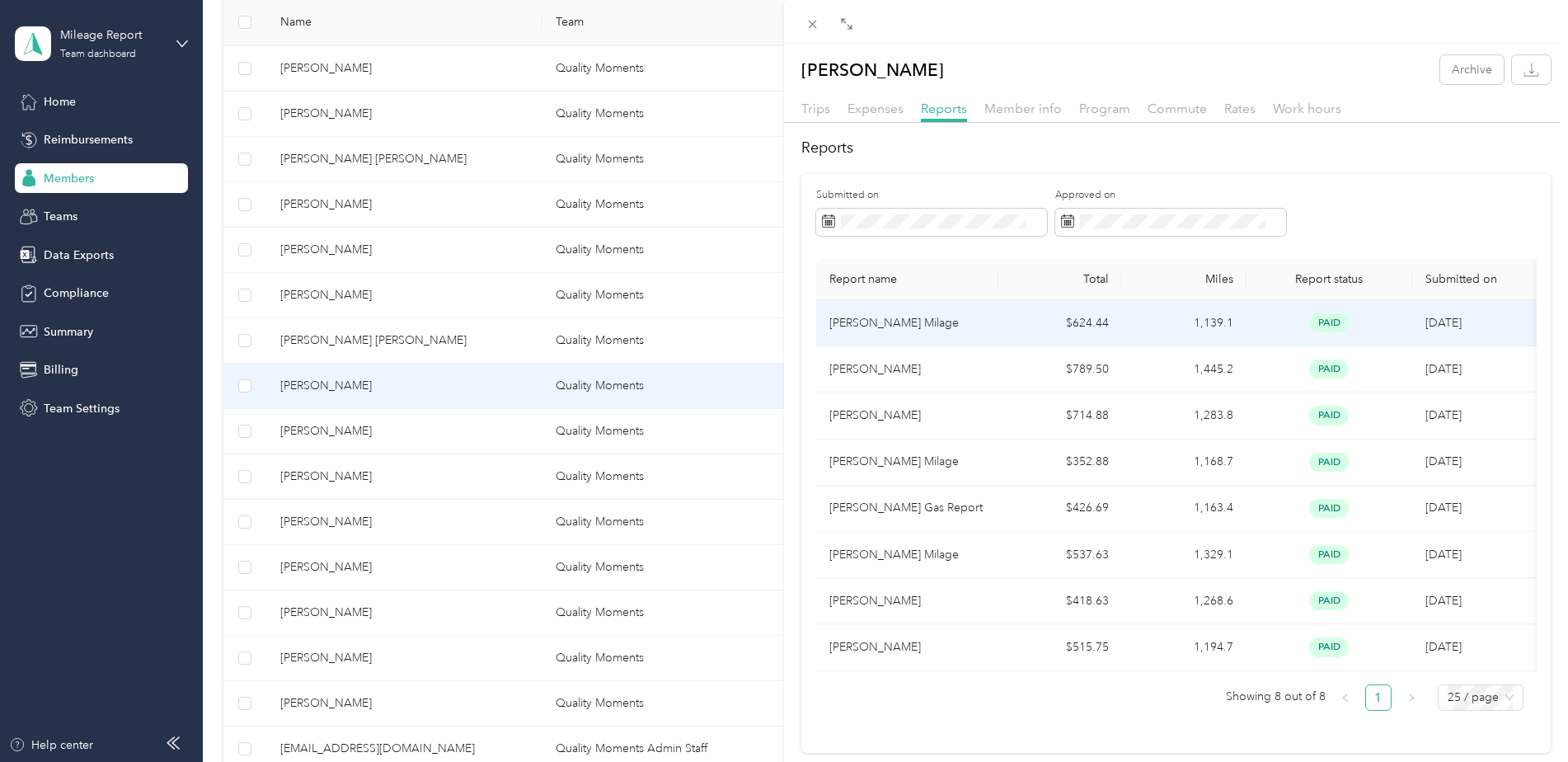
click at [967, 326] on p "[PERSON_NAME] Milage" at bounding box center [907, 323] width 156 height 18
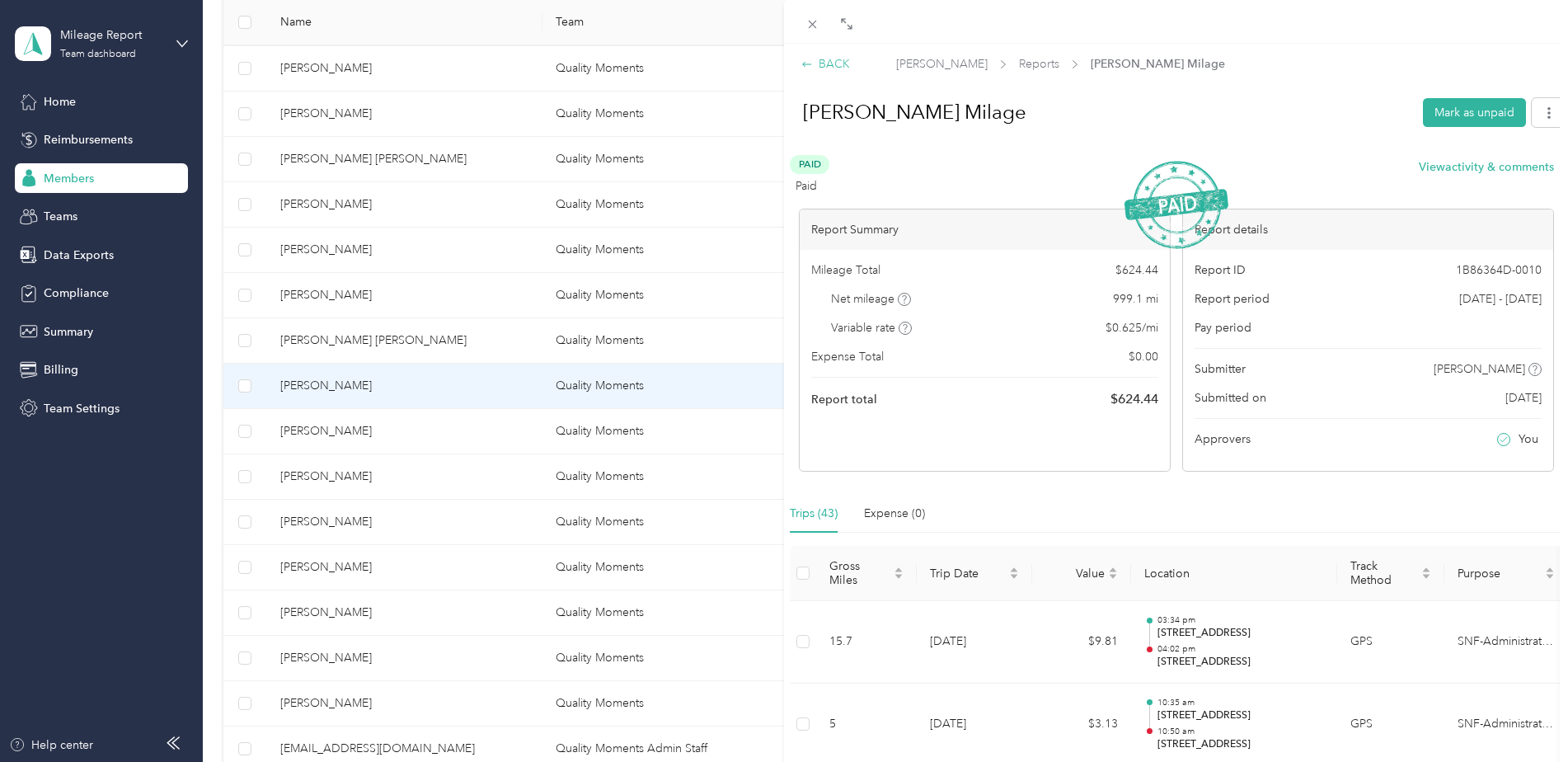
click at [832, 67] on div "BACK" at bounding box center [825, 64] width 49 height 18
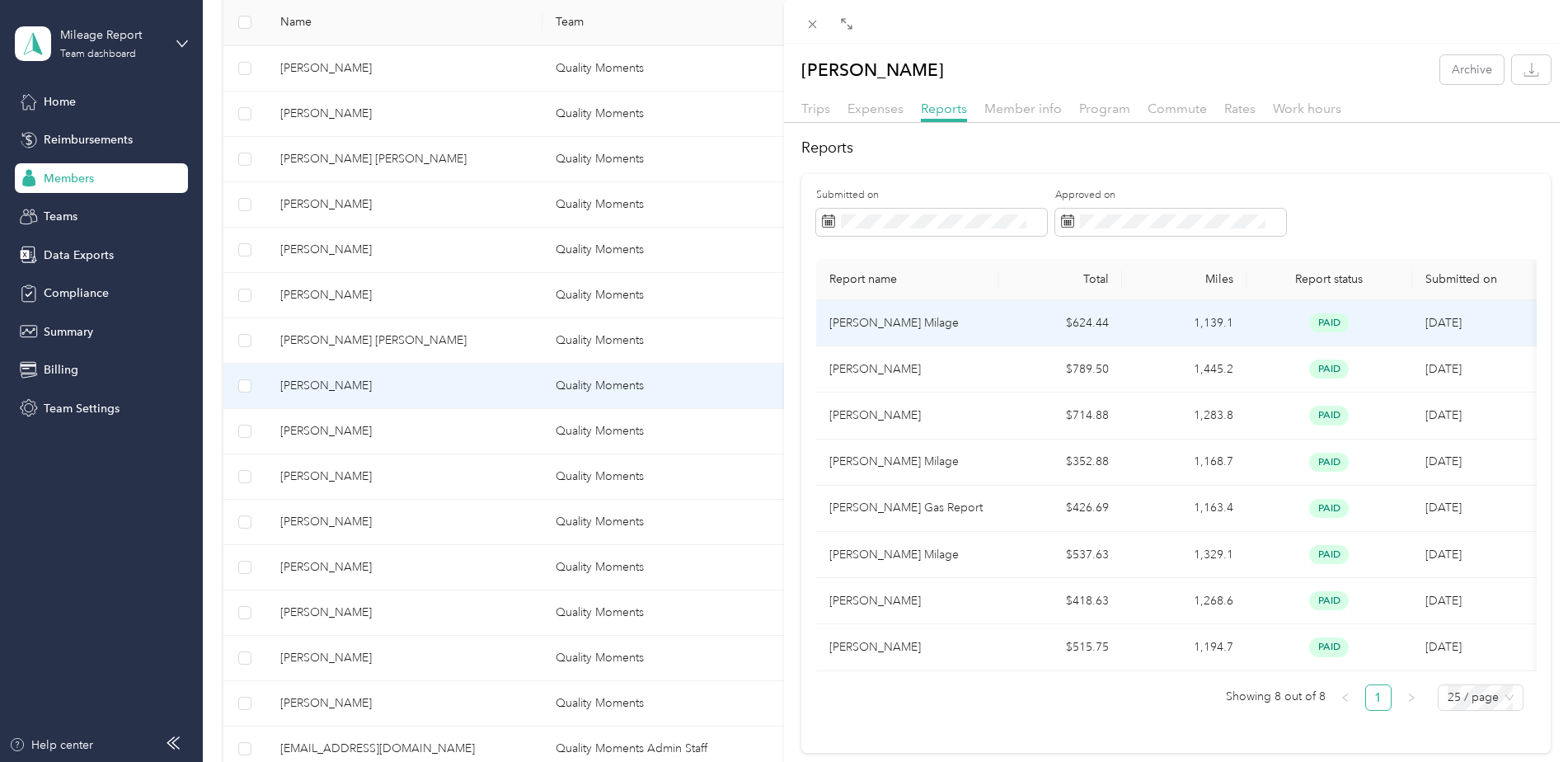
click at [1062, 322] on td "$624.44" at bounding box center [1061, 322] width 125 height 46
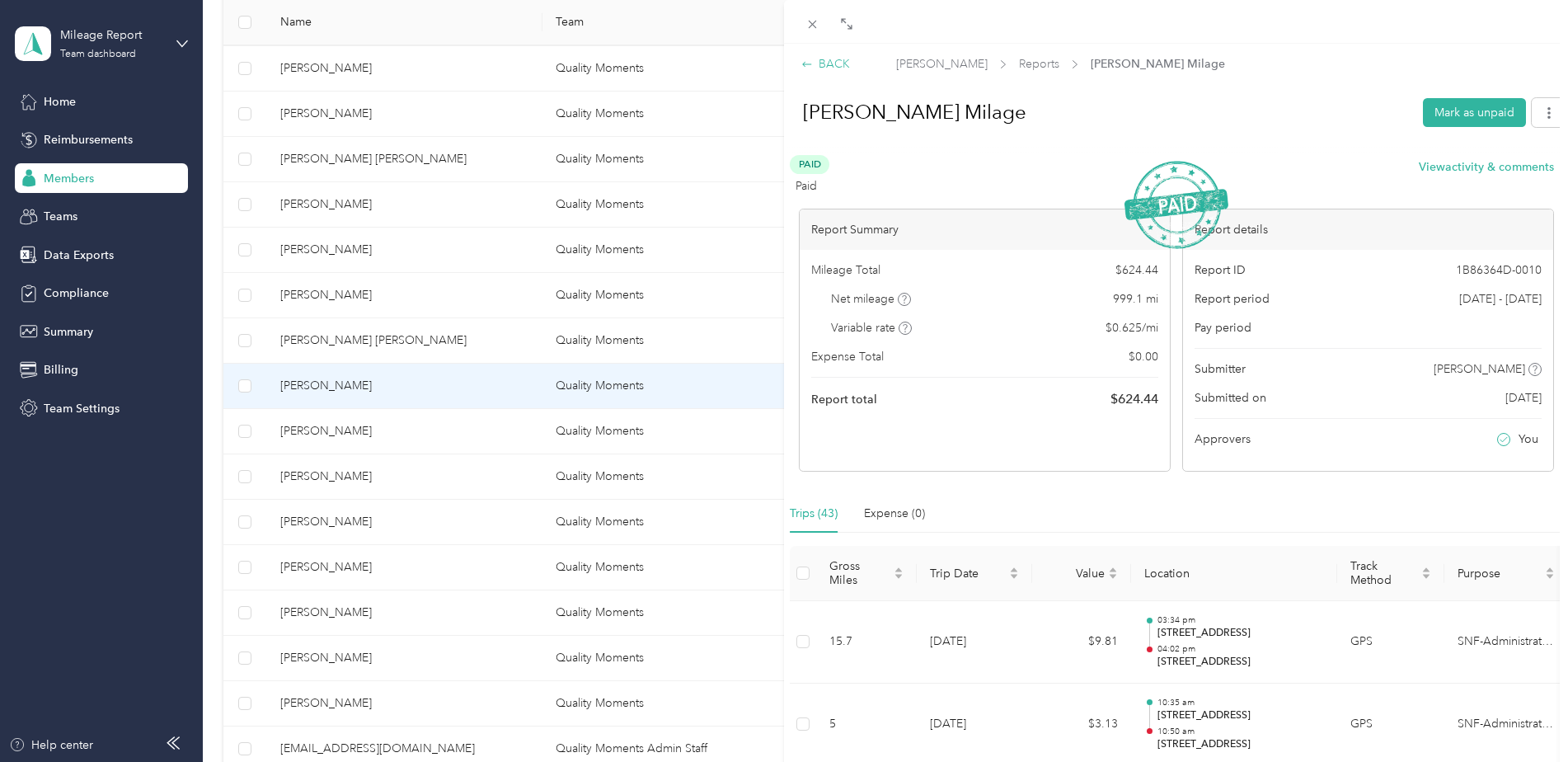
click at [818, 63] on div "BACK" at bounding box center [825, 64] width 49 height 18
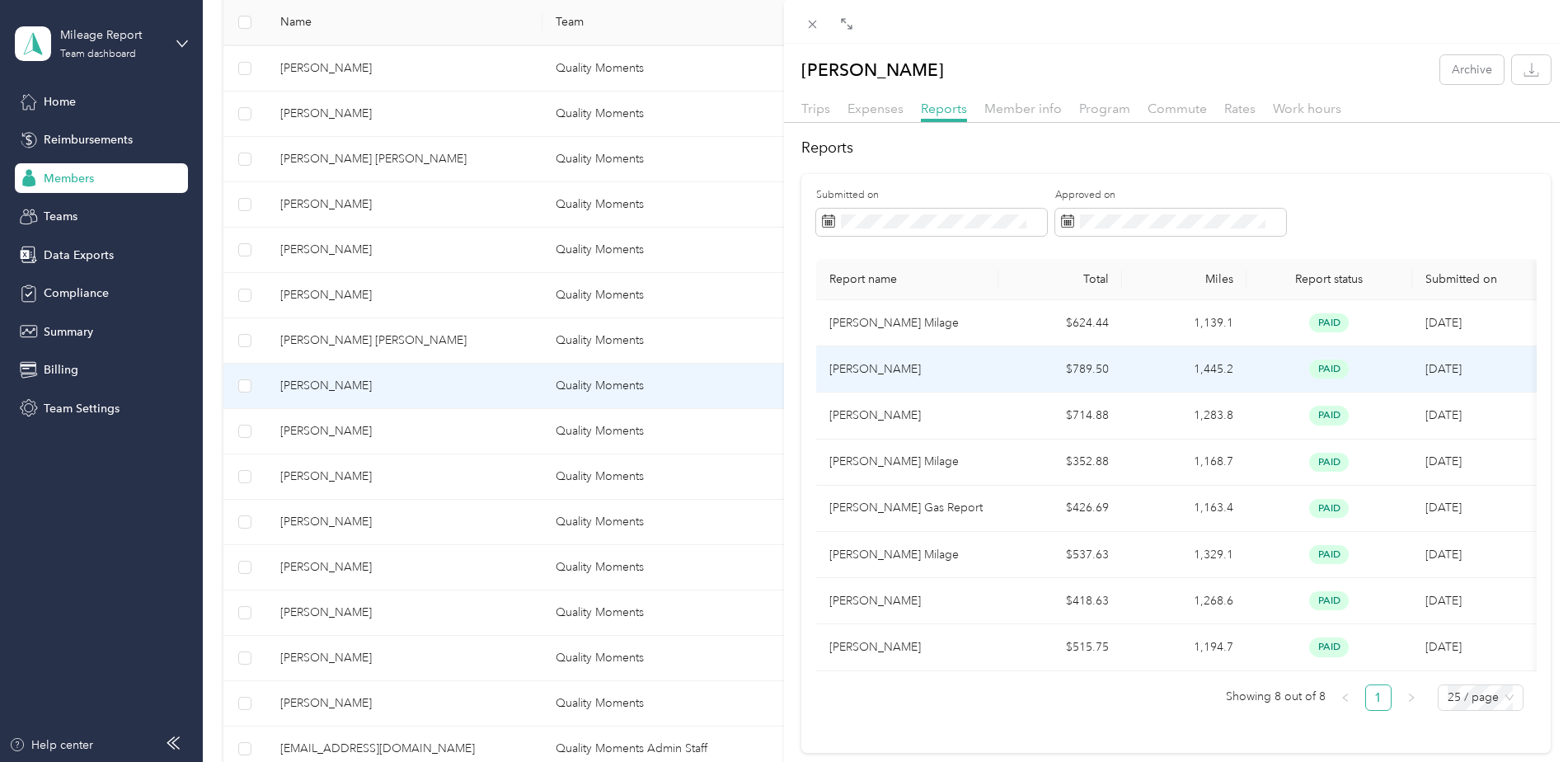
click at [1092, 375] on td "$789.50" at bounding box center [1061, 369] width 125 height 46
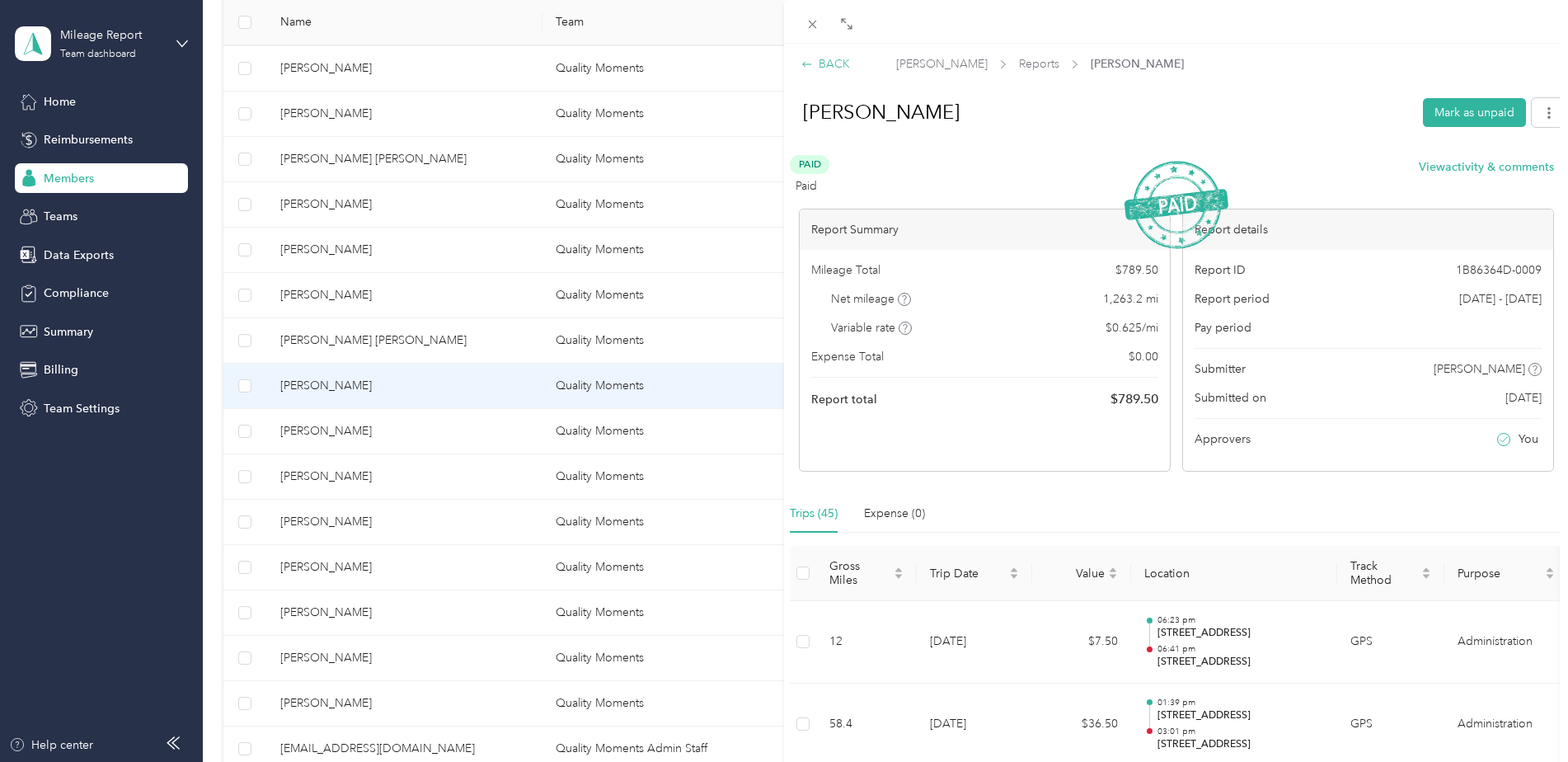
click at [827, 67] on div "BACK" at bounding box center [825, 64] width 49 height 18
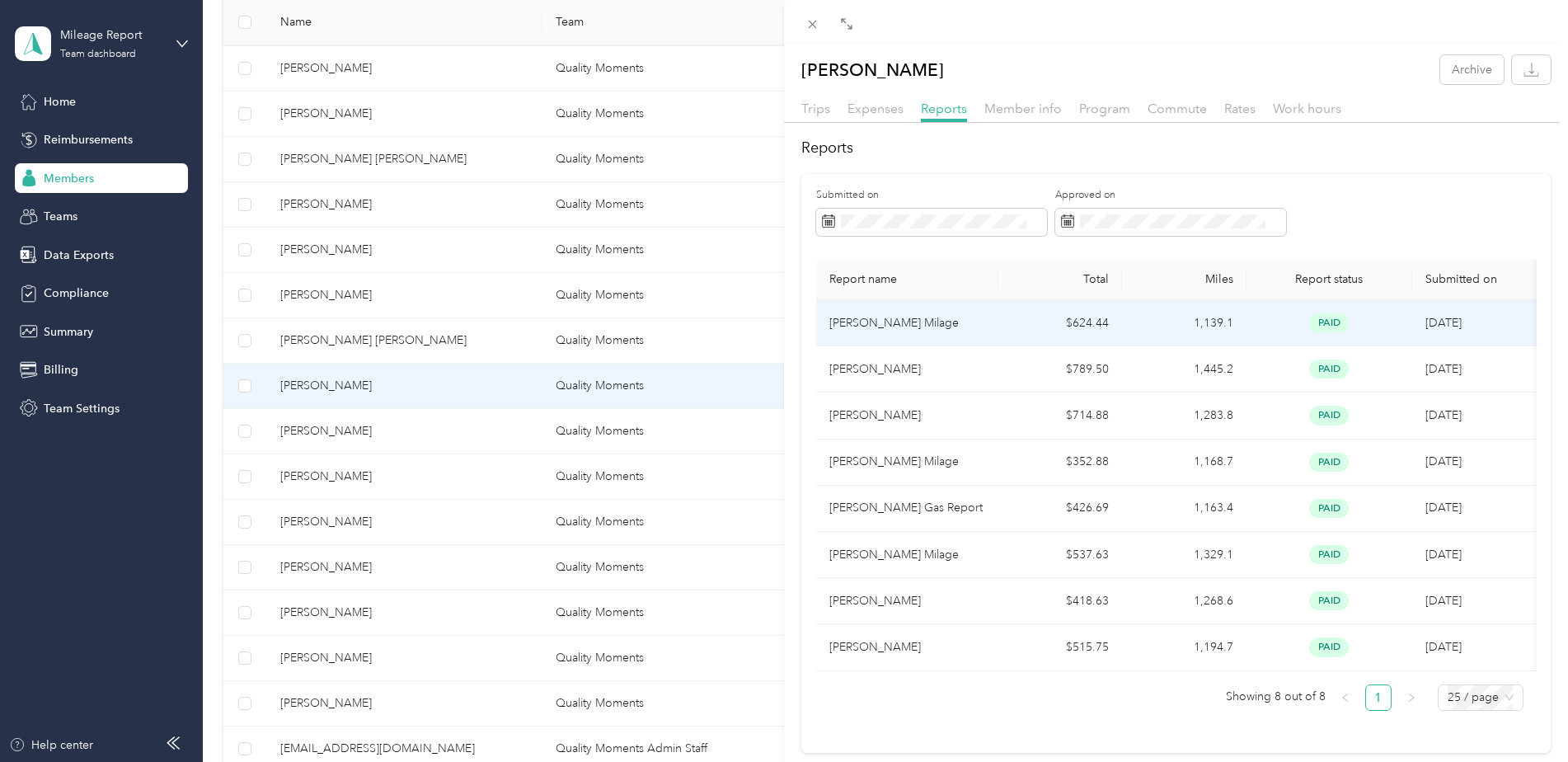
click at [1155, 331] on td "1,139.1" at bounding box center [1185, 322] width 125 height 46
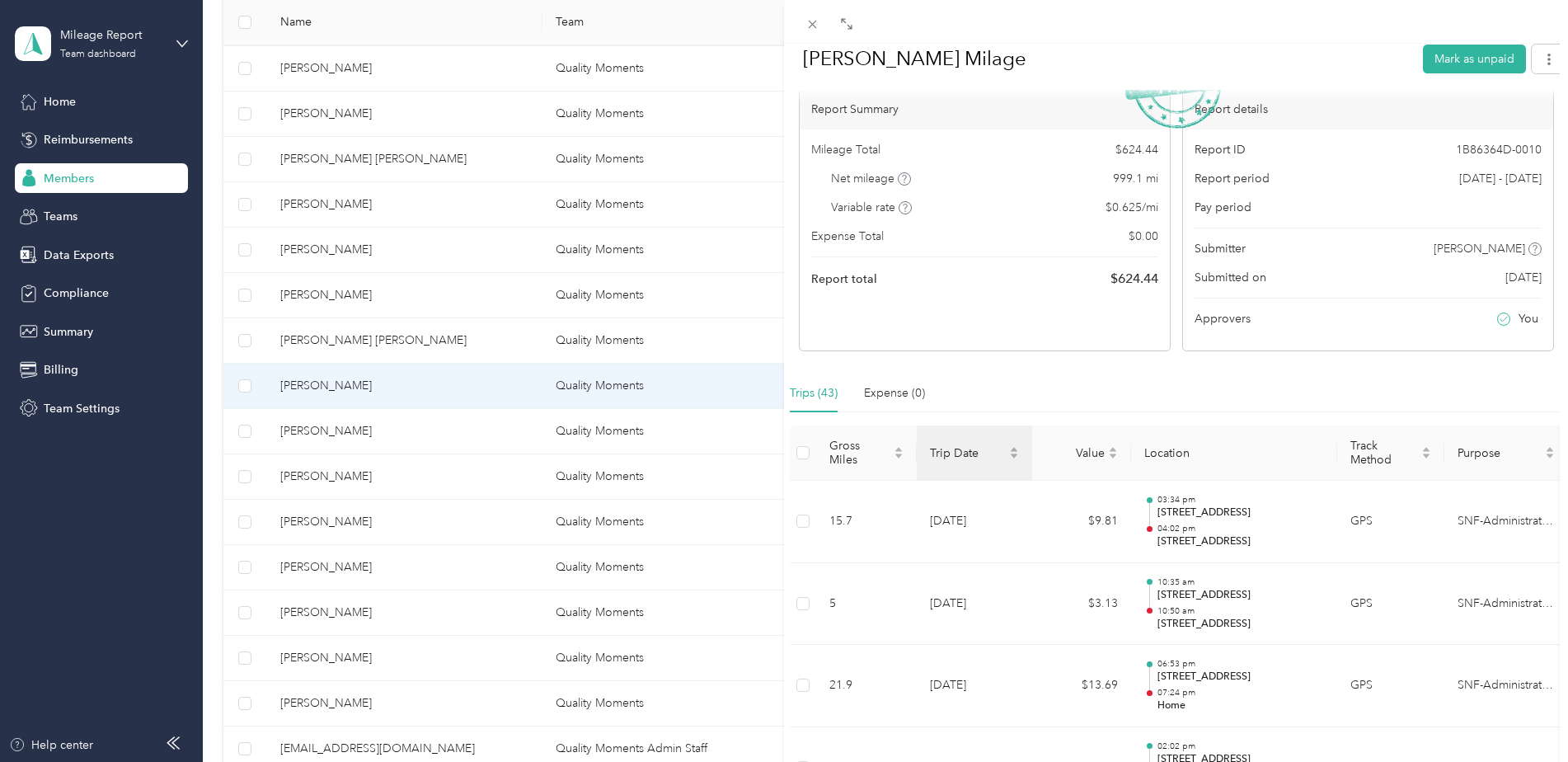
scroll to position [83, 0]
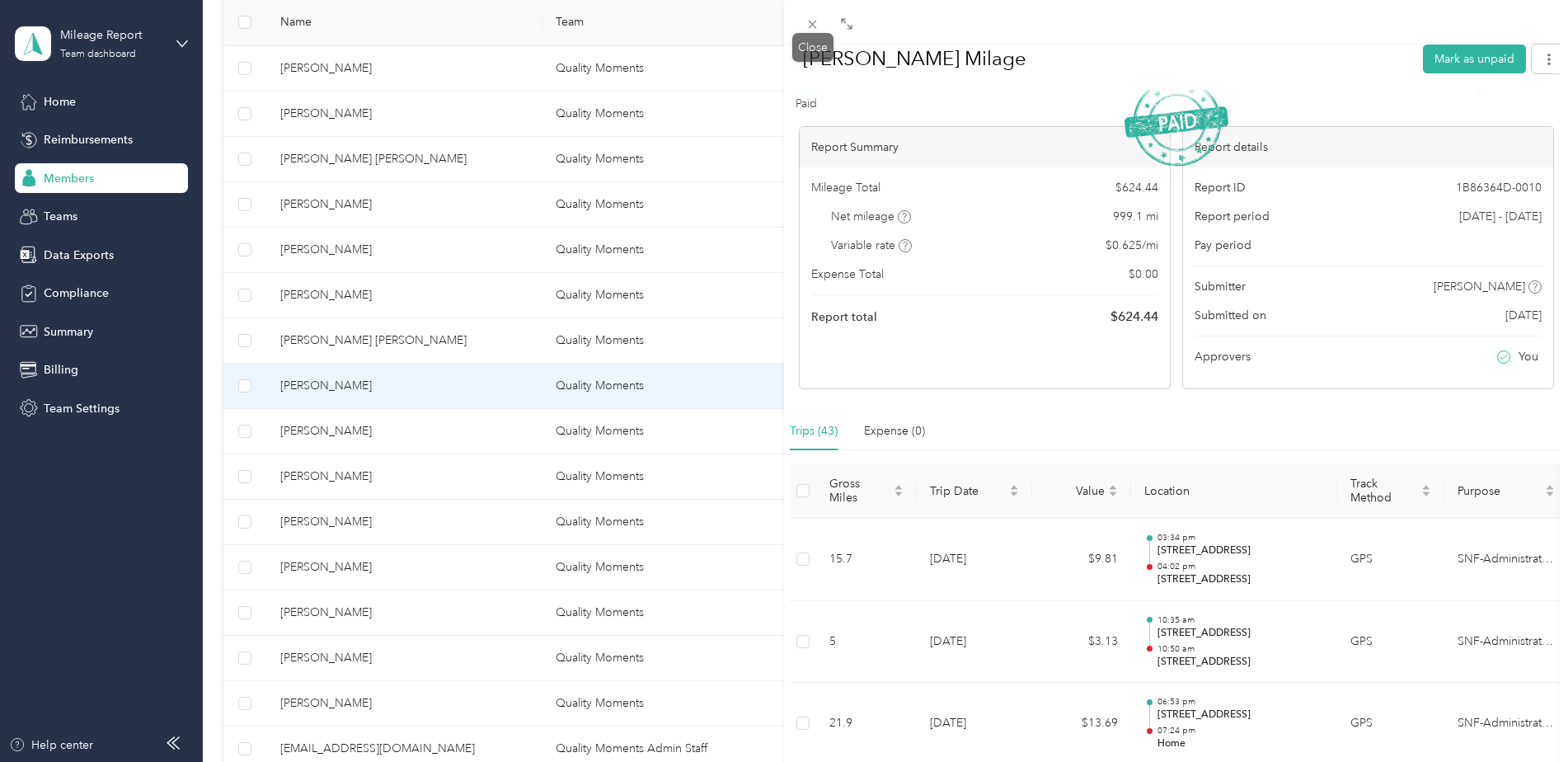
drag, startPoint x: 814, startPoint y: 24, endPoint x: 801, endPoint y: 67, distance: 44.9
click at [814, 24] on g at bounding box center [813, 24] width 8 height 8
